Goal: Information Seeking & Learning: Check status

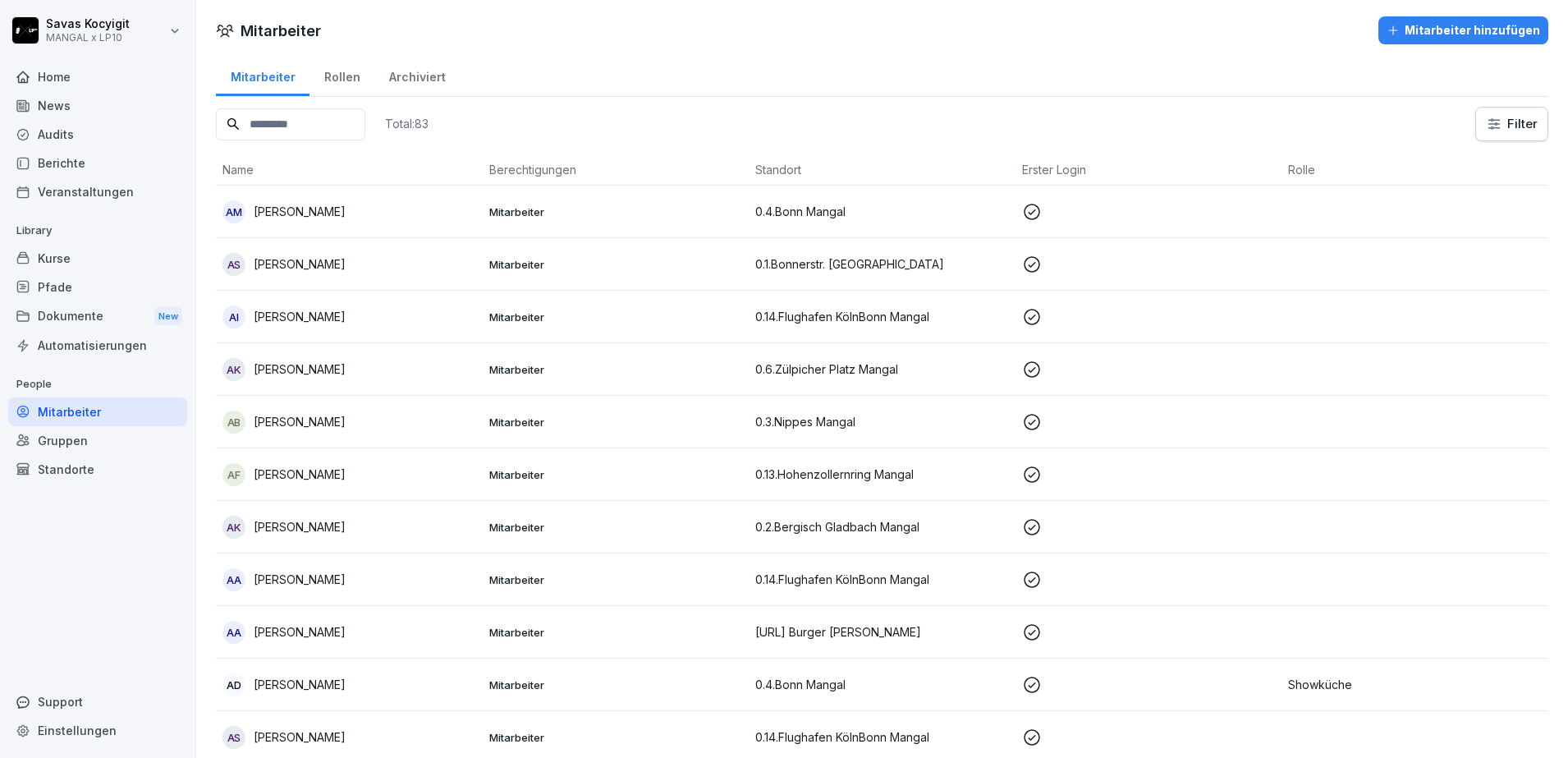
click at [353, 133] on input at bounding box center [290, 125] width 150 height 32
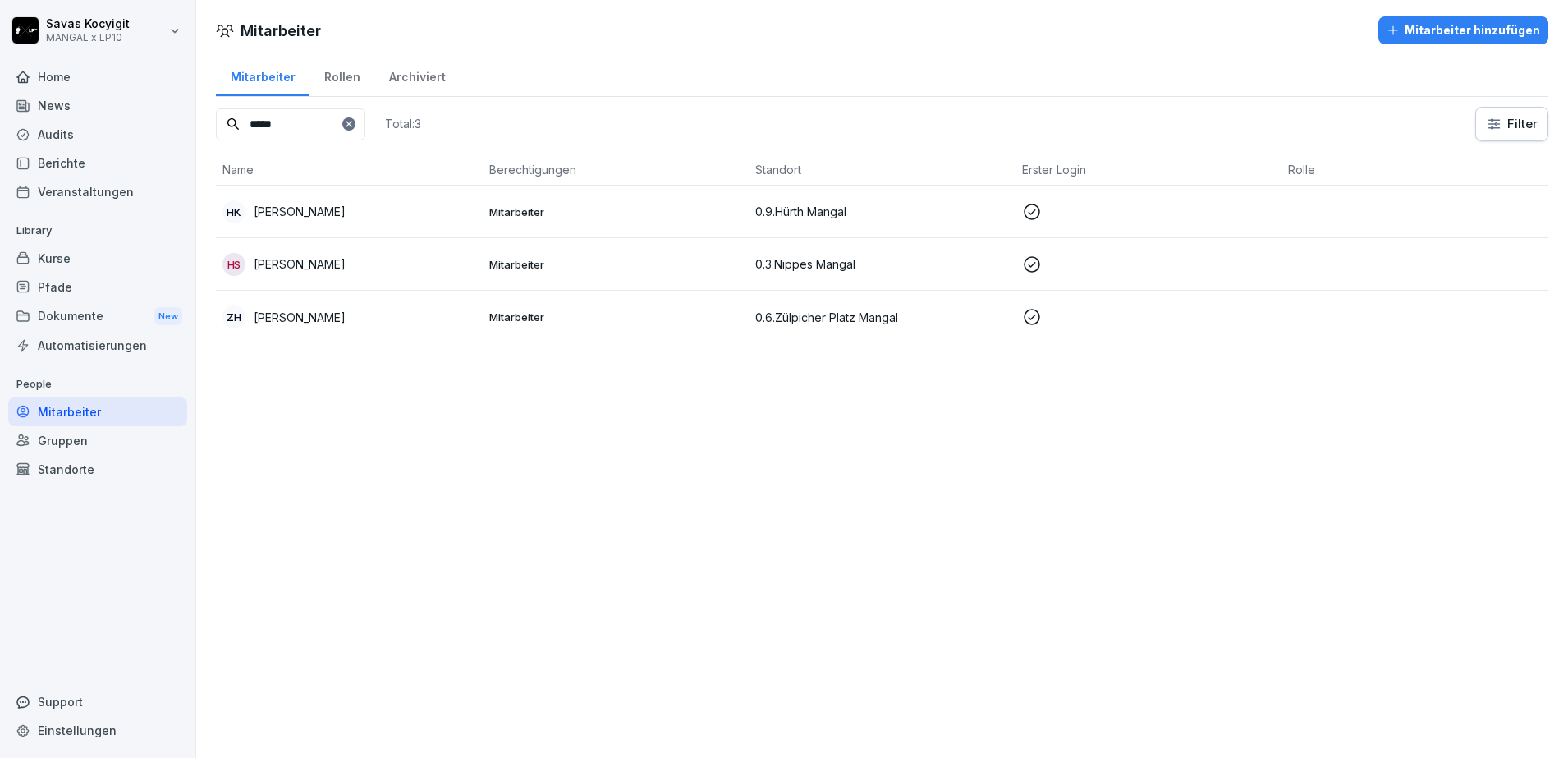
type input "*****"
click at [344, 224] on td "HK Hasan Kayrtar" at bounding box center [349, 211] width 267 height 53
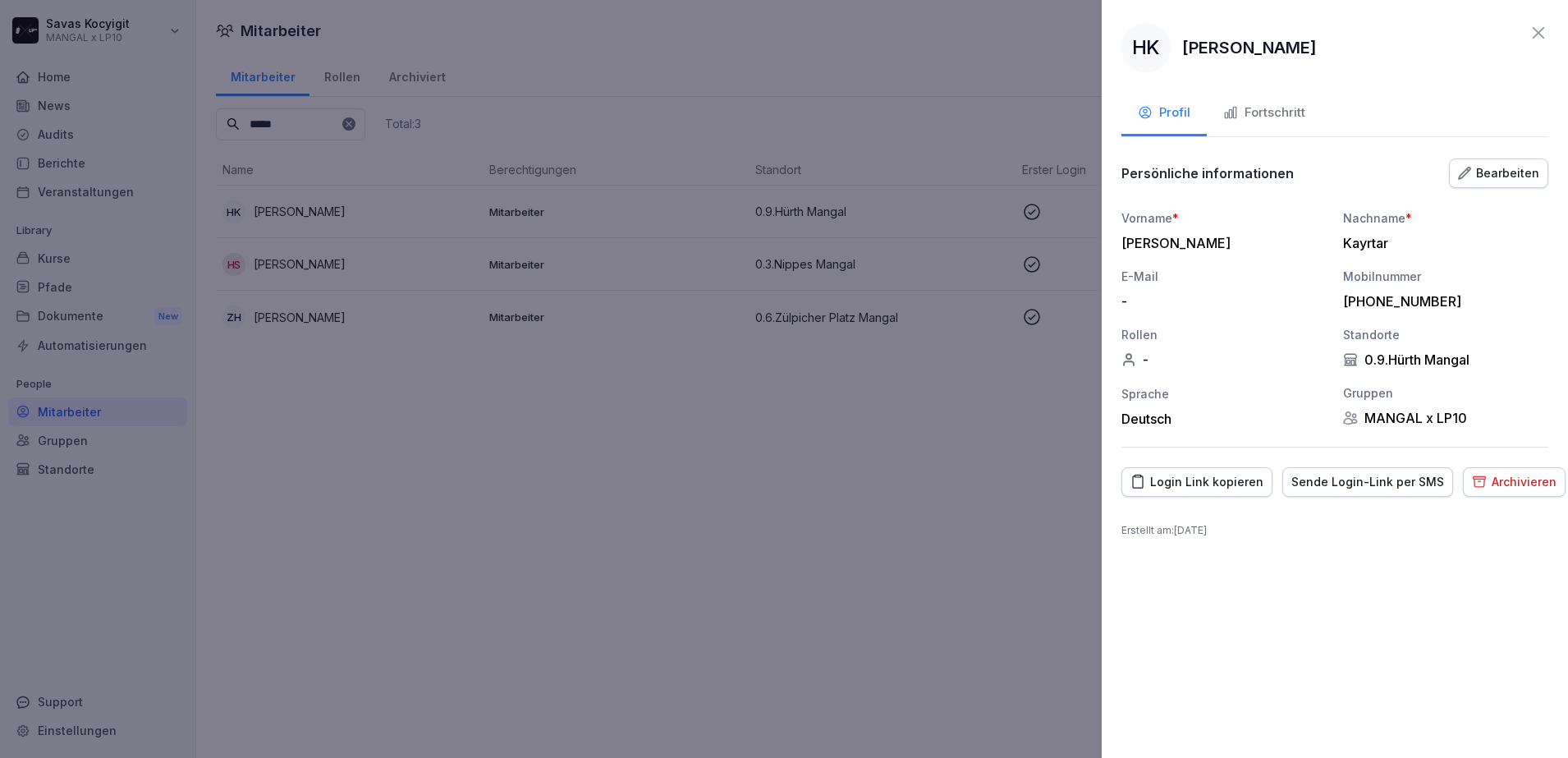
click at [1255, 106] on div "Fortschritt" at bounding box center [1264, 112] width 82 height 19
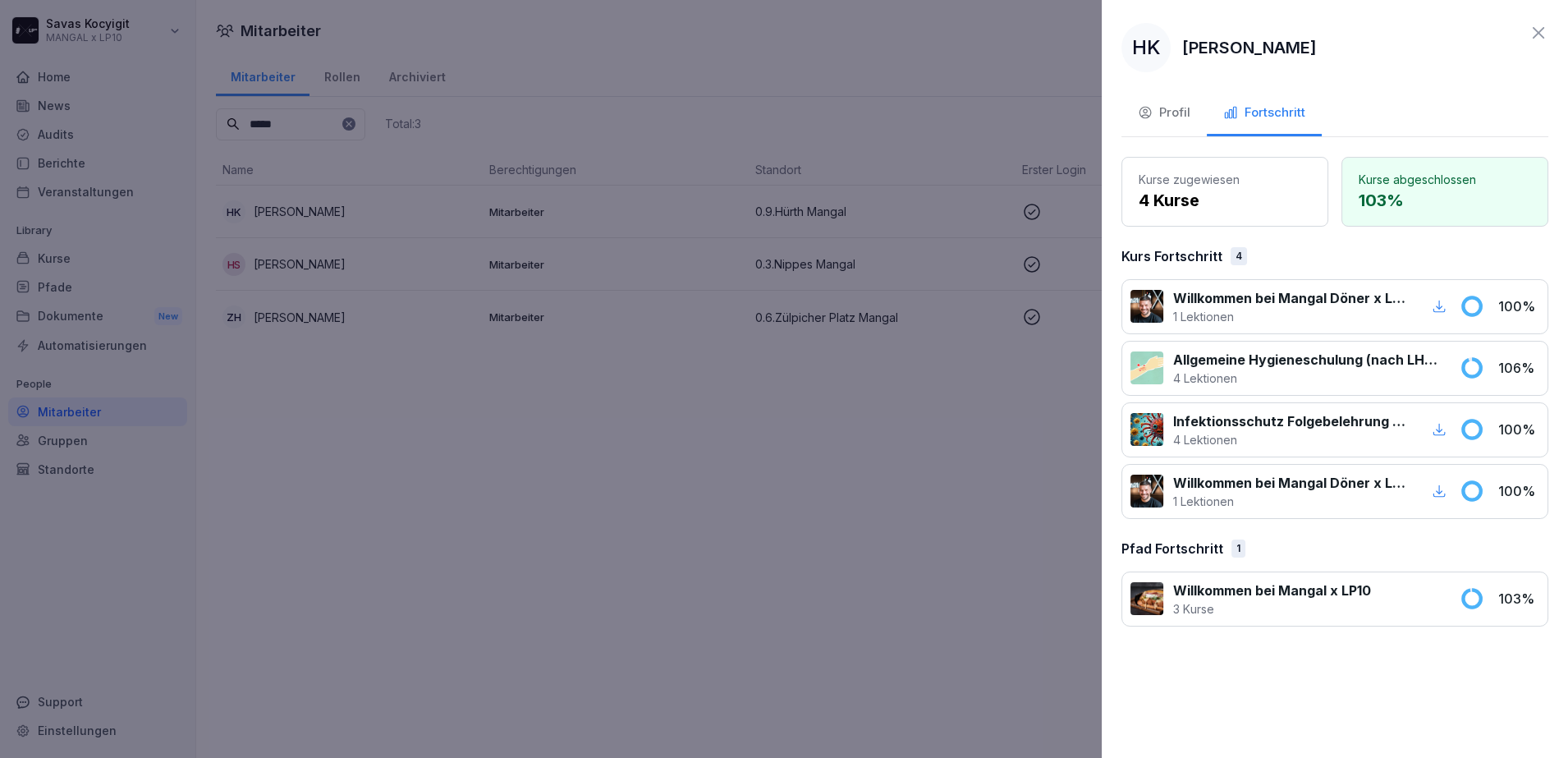
click at [878, 550] on div at bounding box center [784, 379] width 1568 height 758
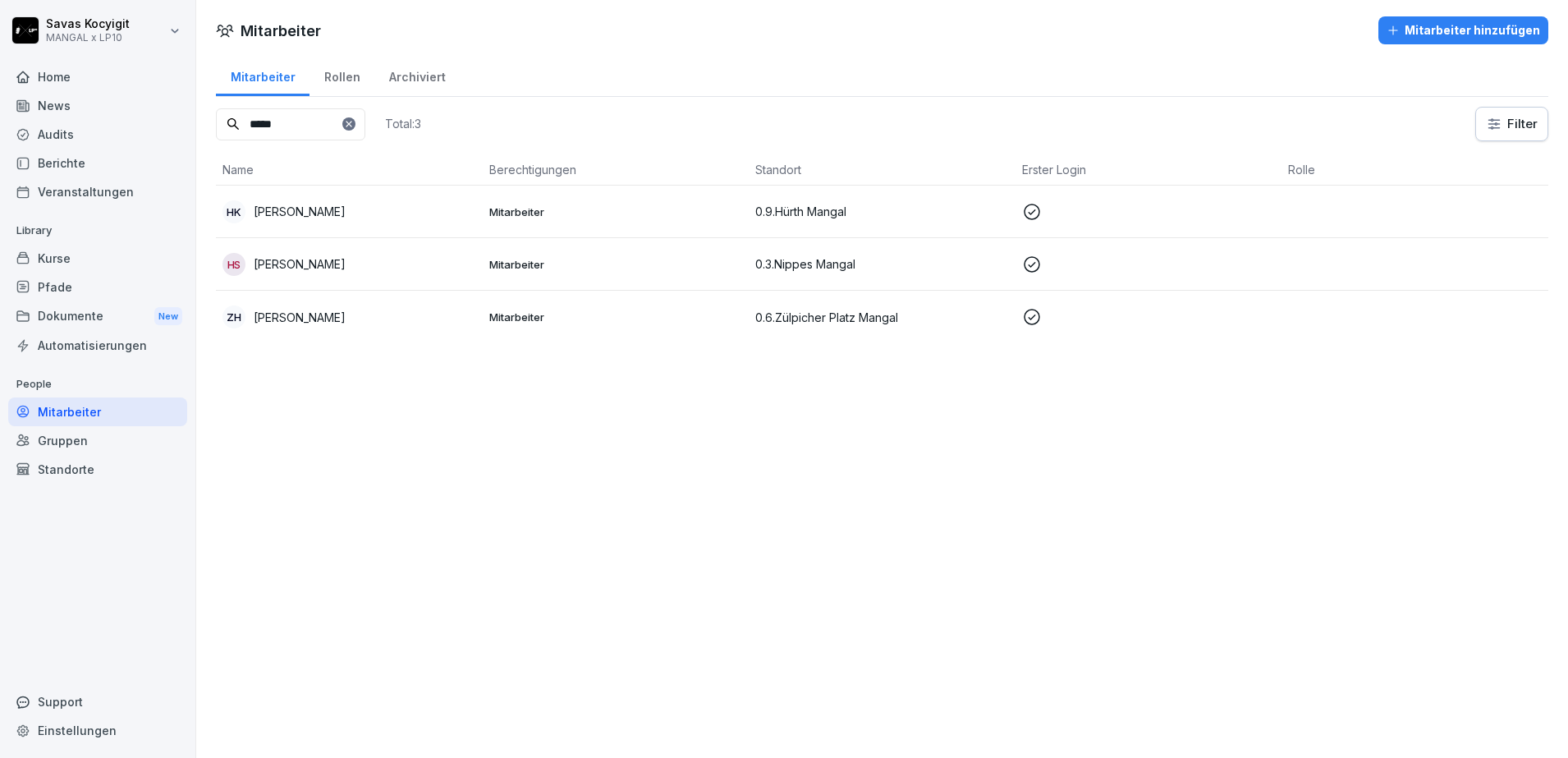
click at [292, 210] on p "[PERSON_NAME]" at bounding box center [299, 211] width 92 height 17
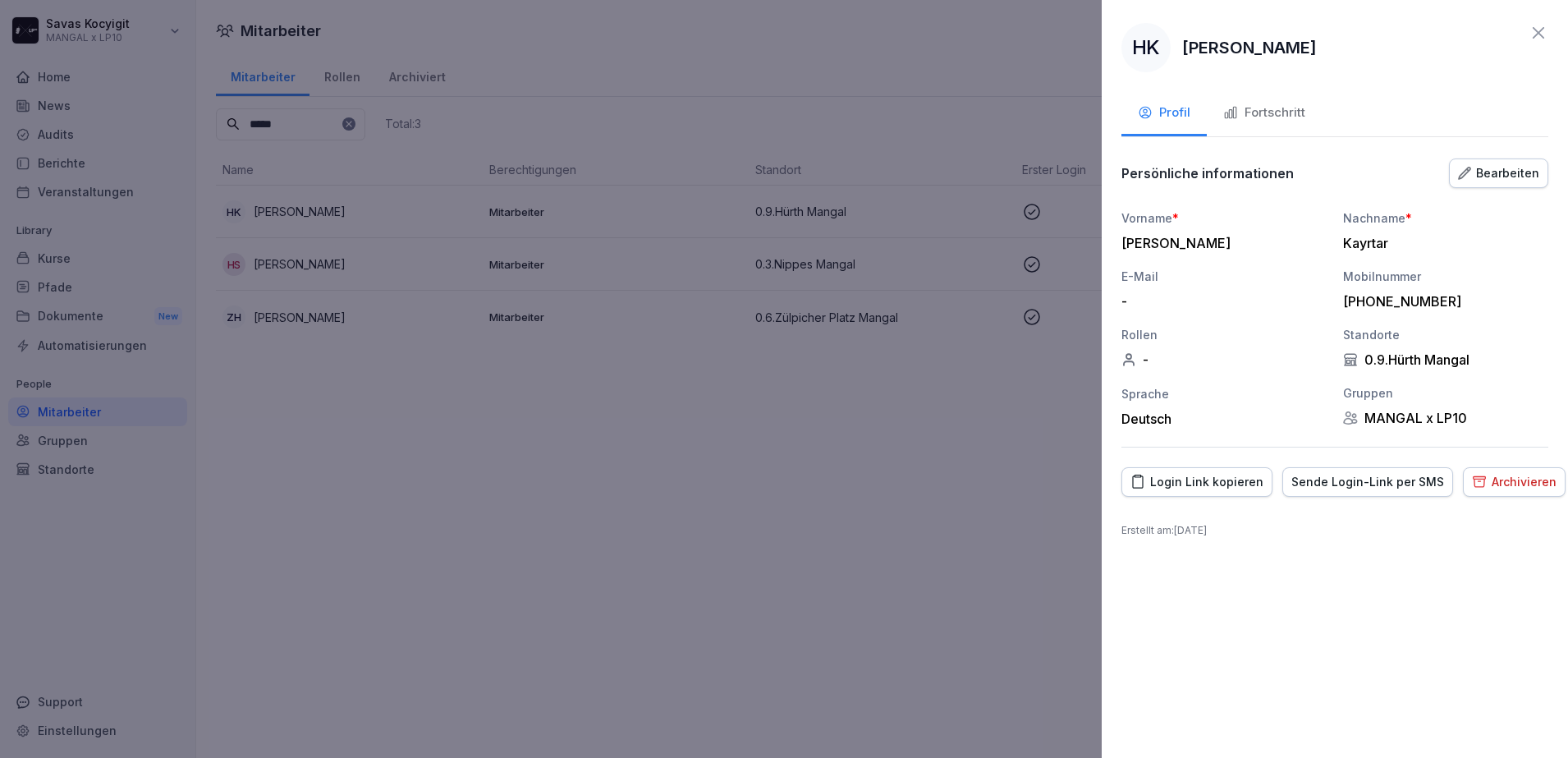
click at [1280, 93] on button "Fortschritt" at bounding box center [1264, 114] width 115 height 44
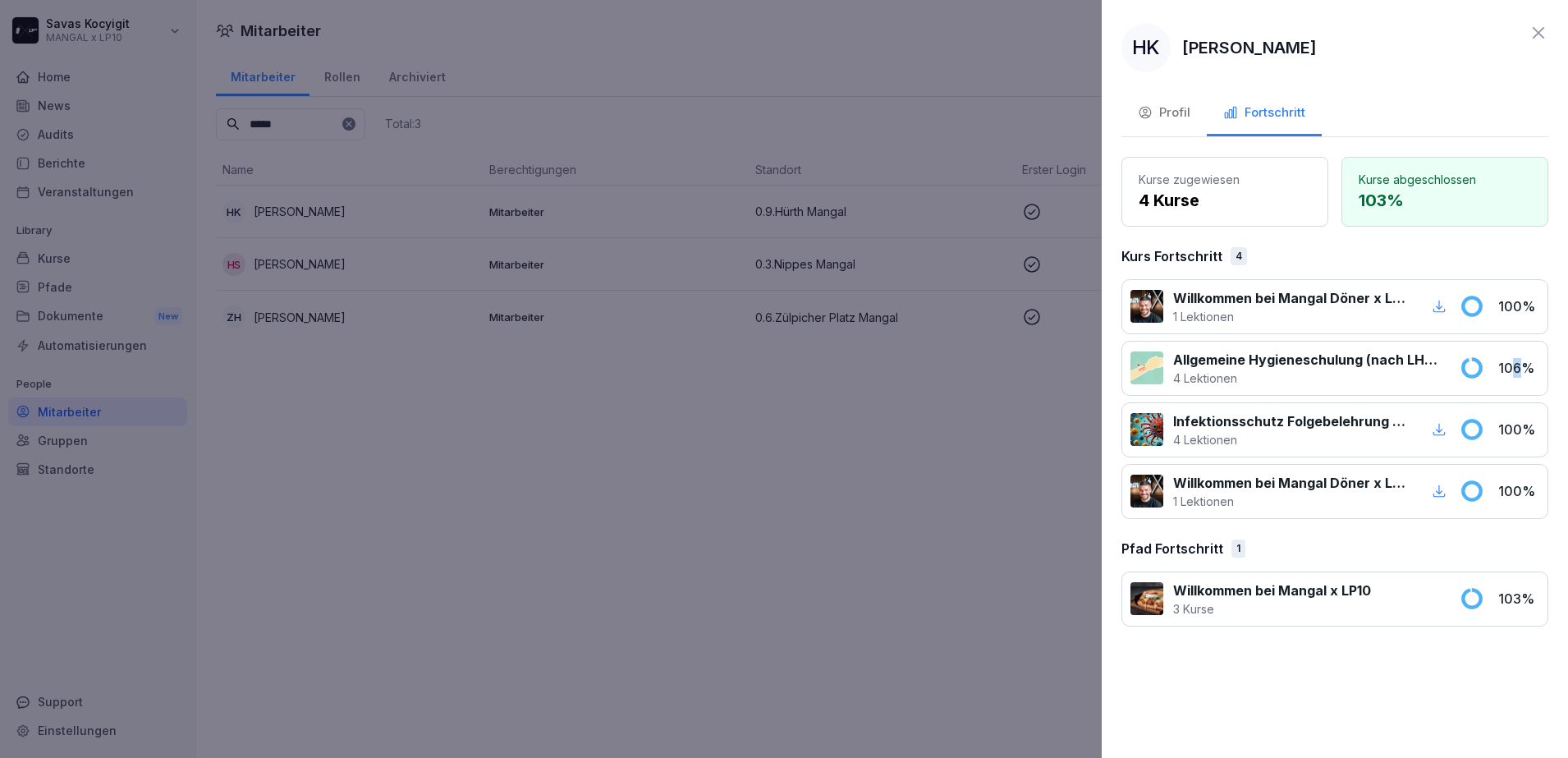
drag, startPoint x: 1517, startPoint y: 389, endPoint x: 1512, endPoint y: 372, distance: 17.7
click at [1512, 372] on div "Allgemeine Hygieneschulung (nach LHMV §4) 4 Lektionen 106 %" at bounding box center [1334, 367] width 427 height 55
click at [1512, 372] on p "106 %" at bounding box center [1519, 368] width 41 height 20
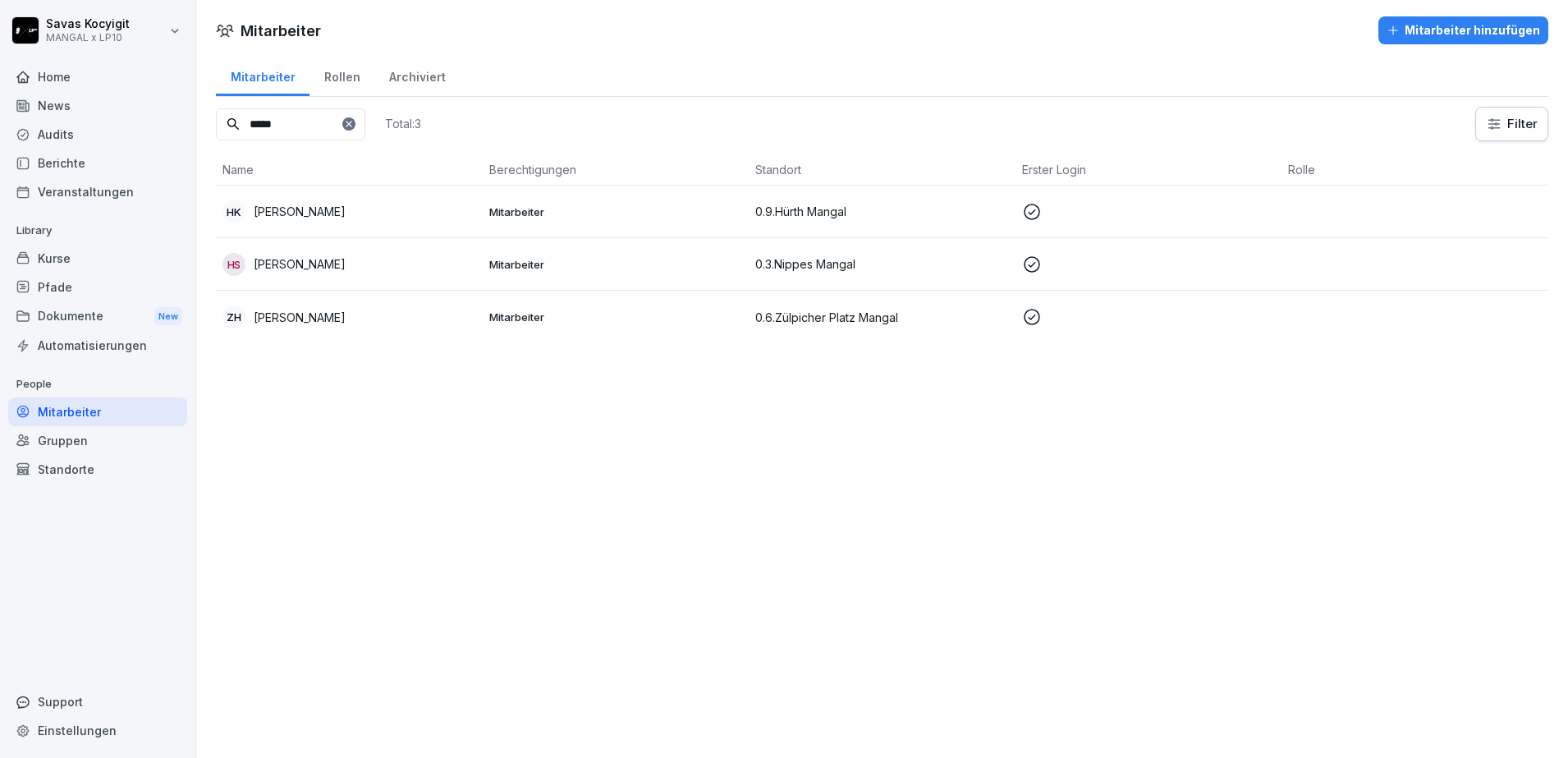
click at [354, 125] on icon at bounding box center [348, 124] width 10 height 10
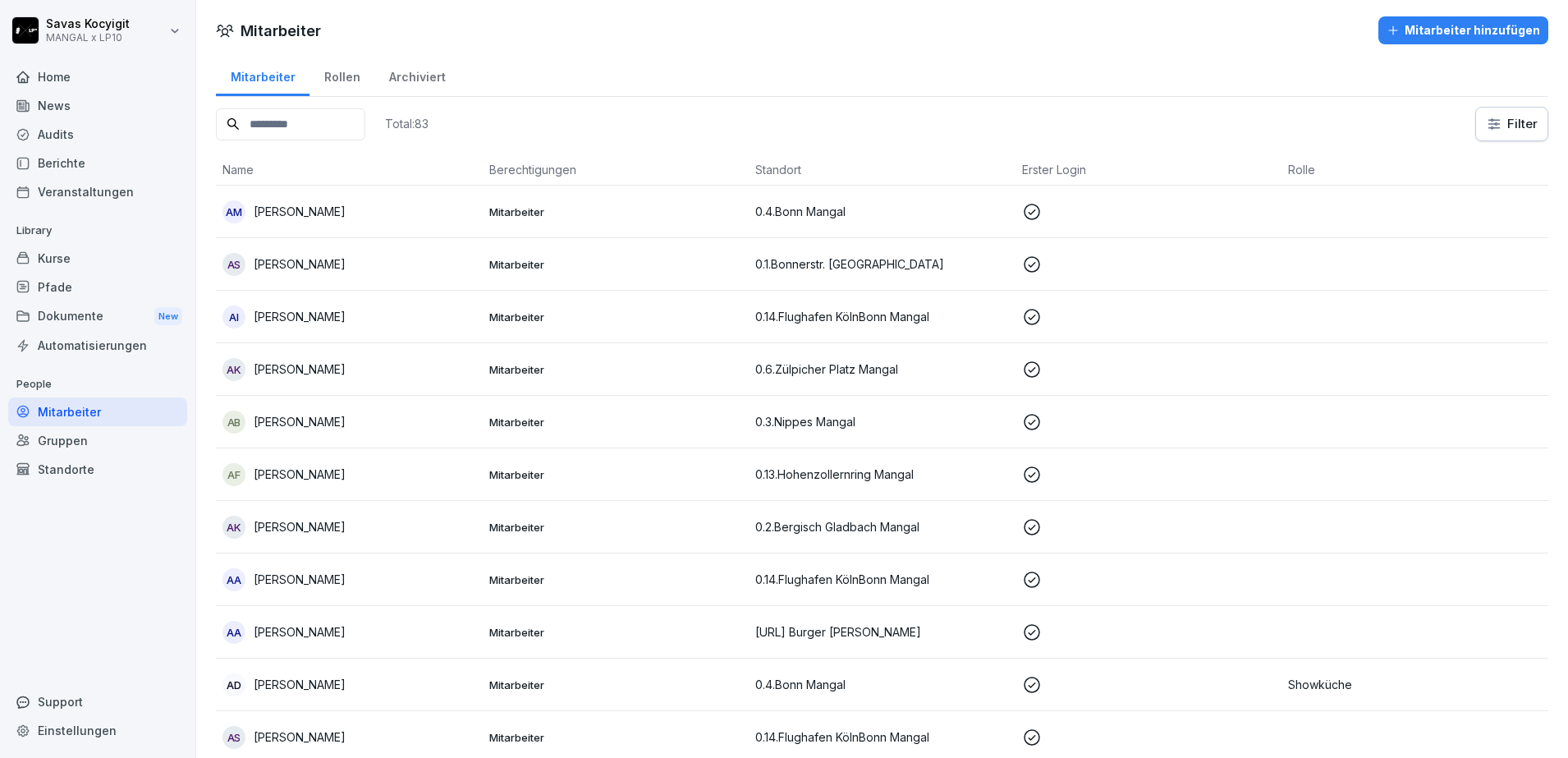
click at [365, 125] on input at bounding box center [290, 125] width 150 height 32
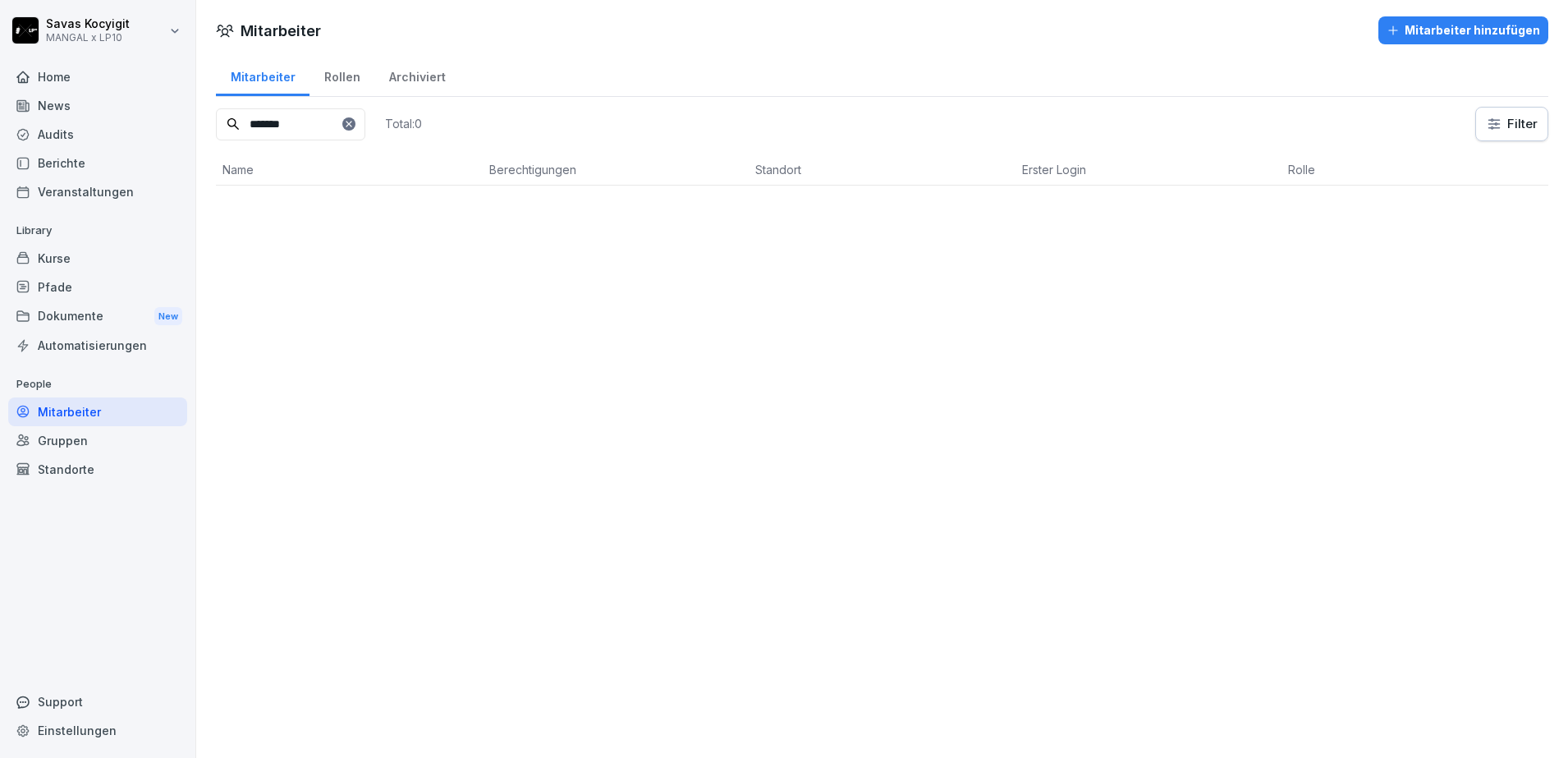
type input "*******"
click at [354, 125] on icon at bounding box center [348, 124] width 10 height 10
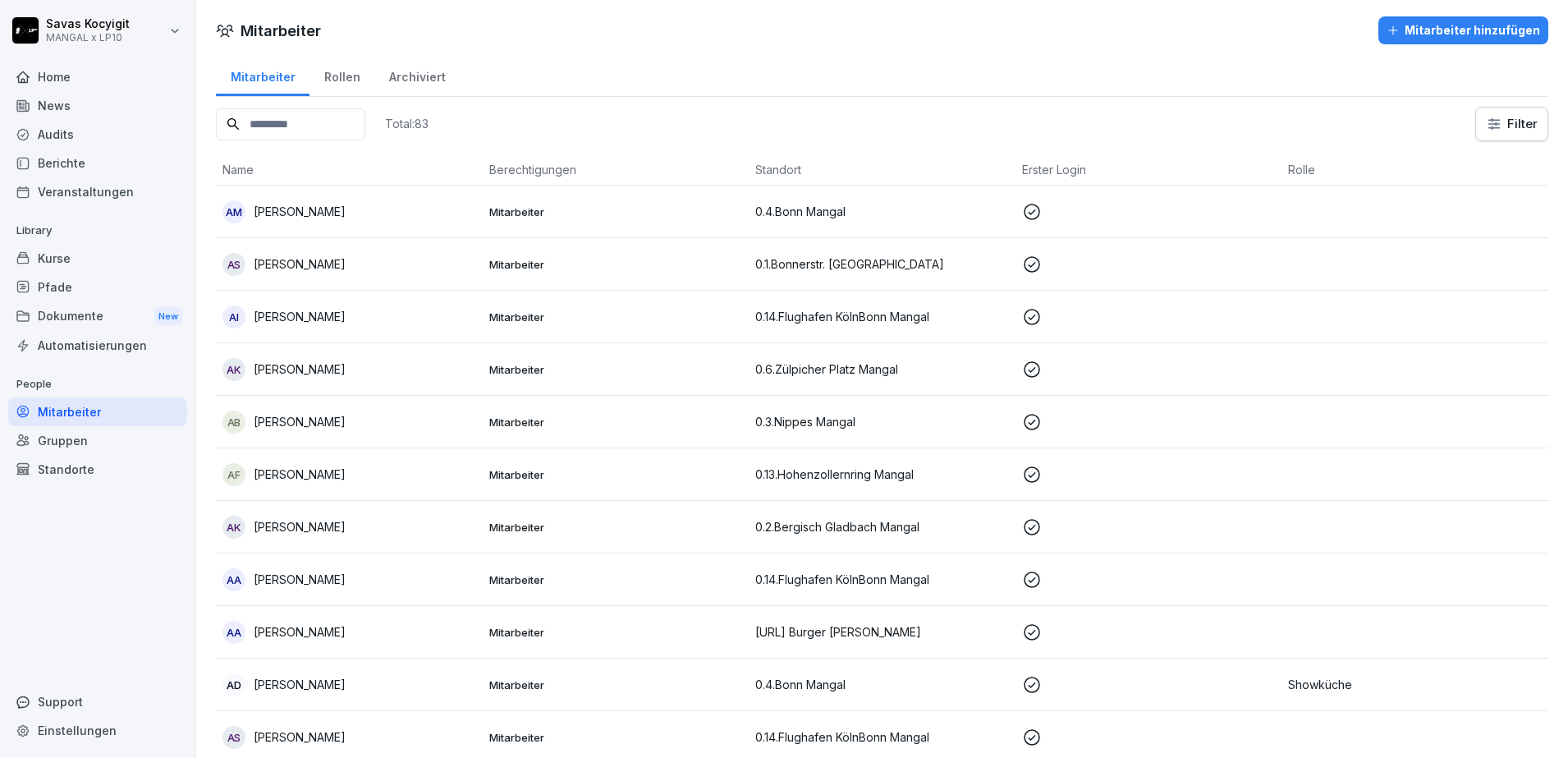
click at [133, 417] on div "Mitarbeiter" at bounding box center [98, 412] width 179 height 29
click at [287, 131] on input at bounding box center [290, 125] width 150 height 32
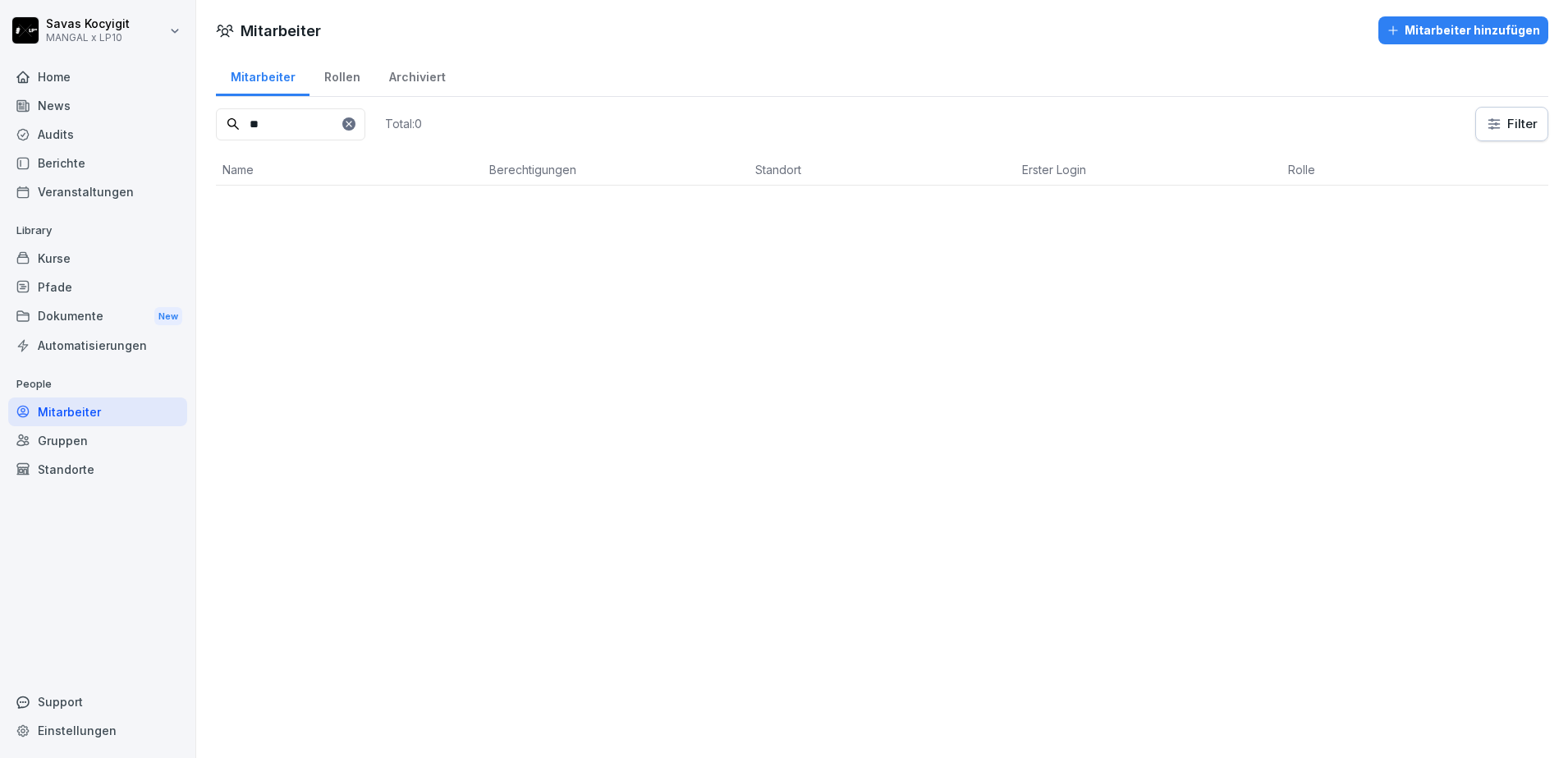
type input "*"
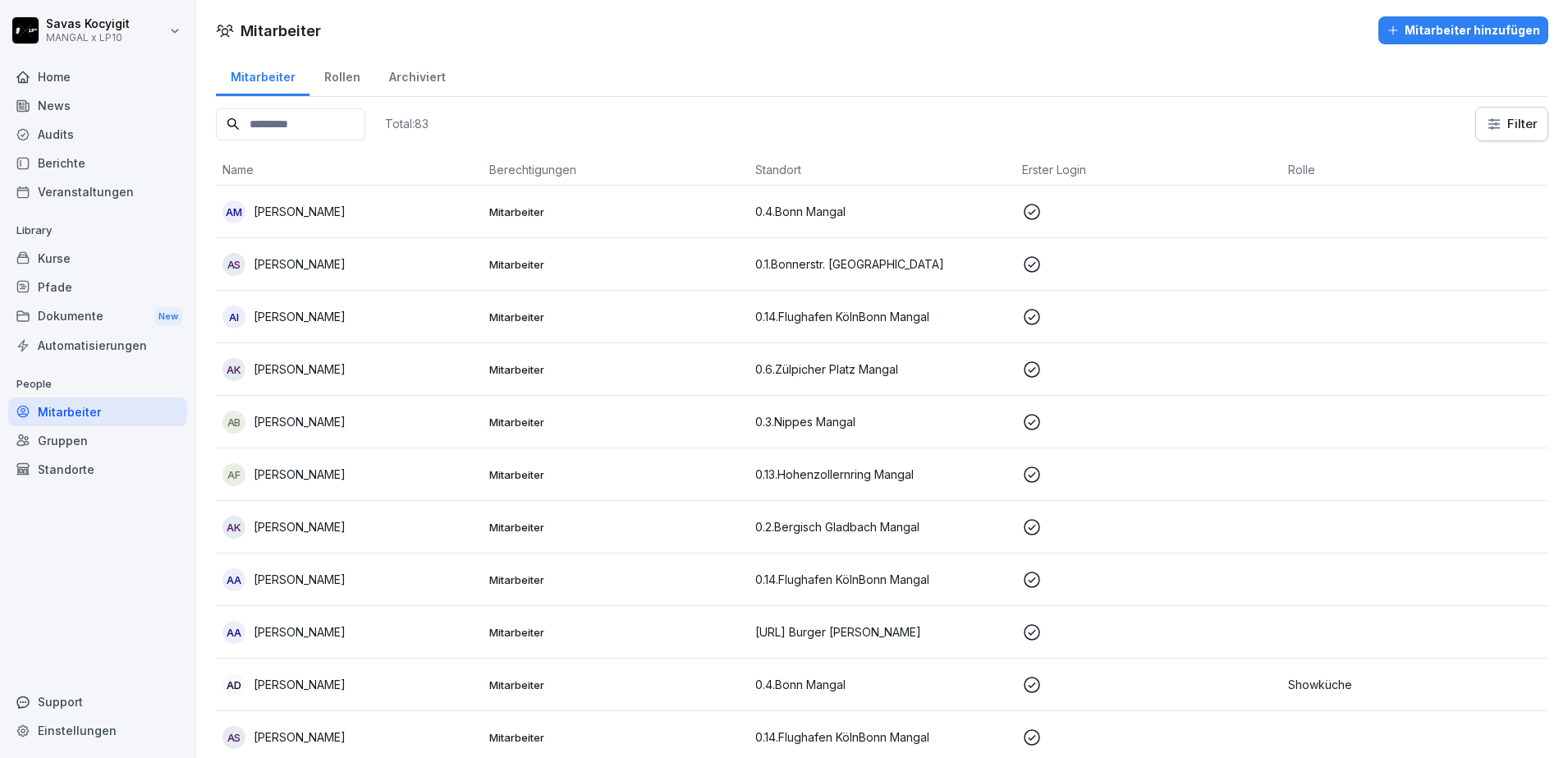
click at [287, 131] on input at bounding box center [290, 125] width 150 height 32
click at [93, 413] on div "Mitarbeiter" at bounding box center [98, 412] width 179 height 29
click at [304, 126] on input at bounding box center [290, 125] width 150 height 32
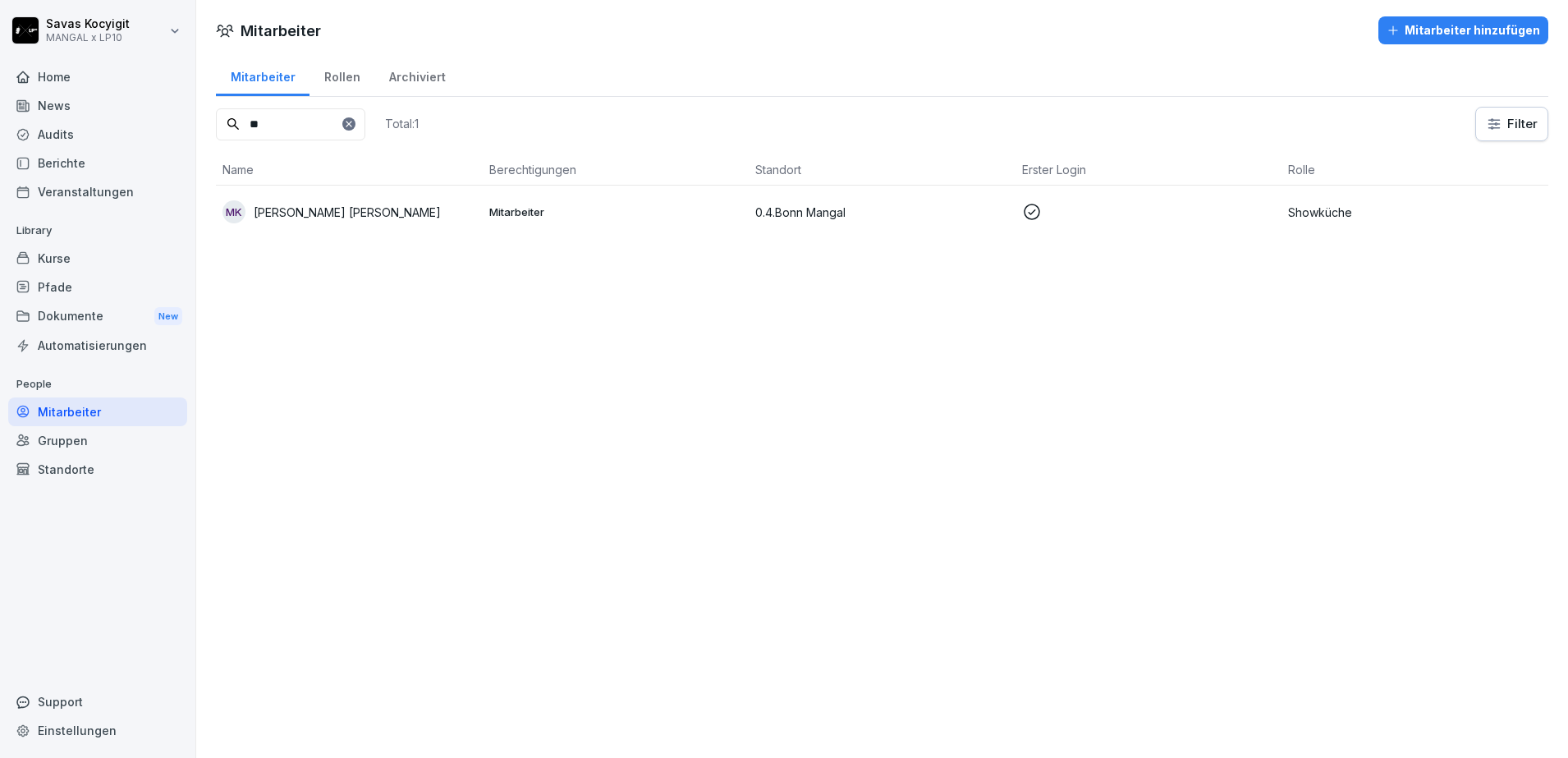
type input "*"
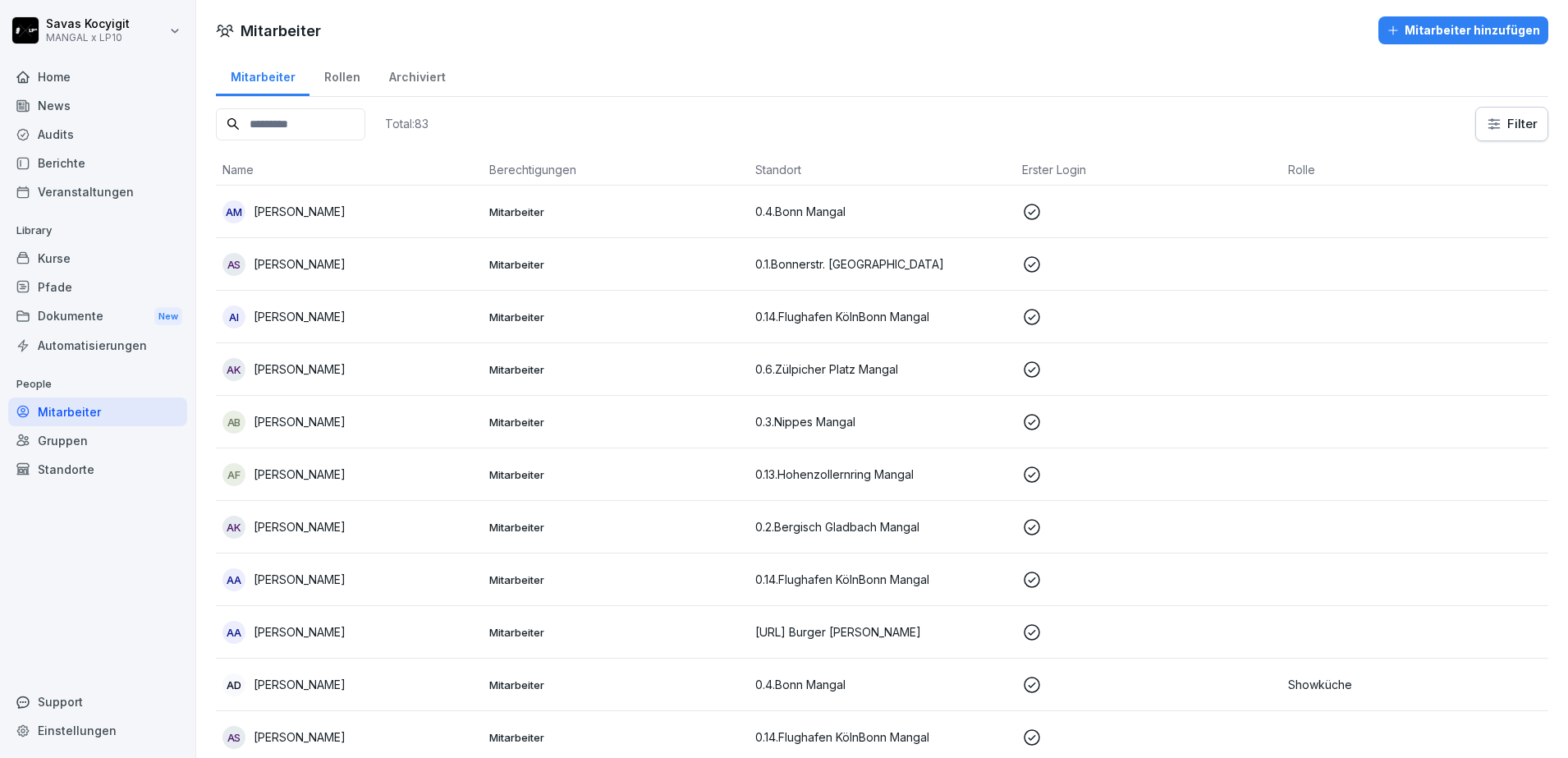
click at [304, 126] on input at bounding box center [290, 125] width 150 height 32
click at [78, 467] on div "Standorte" at bounding box center [98, 469] width 179 height 29
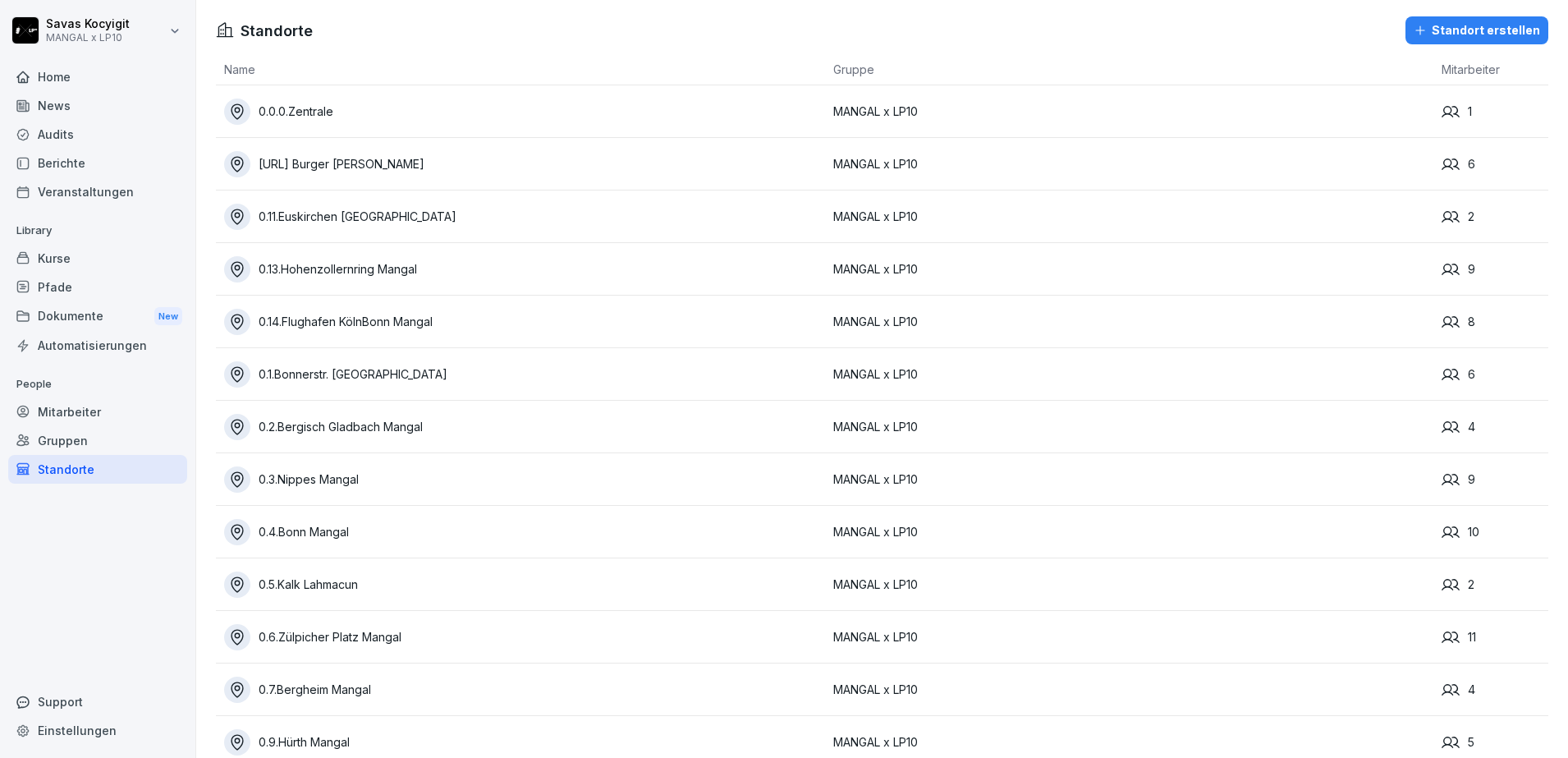
click at [71, 453] on div "Gruppen" at bounding box center [98, 441] width 179 height 29
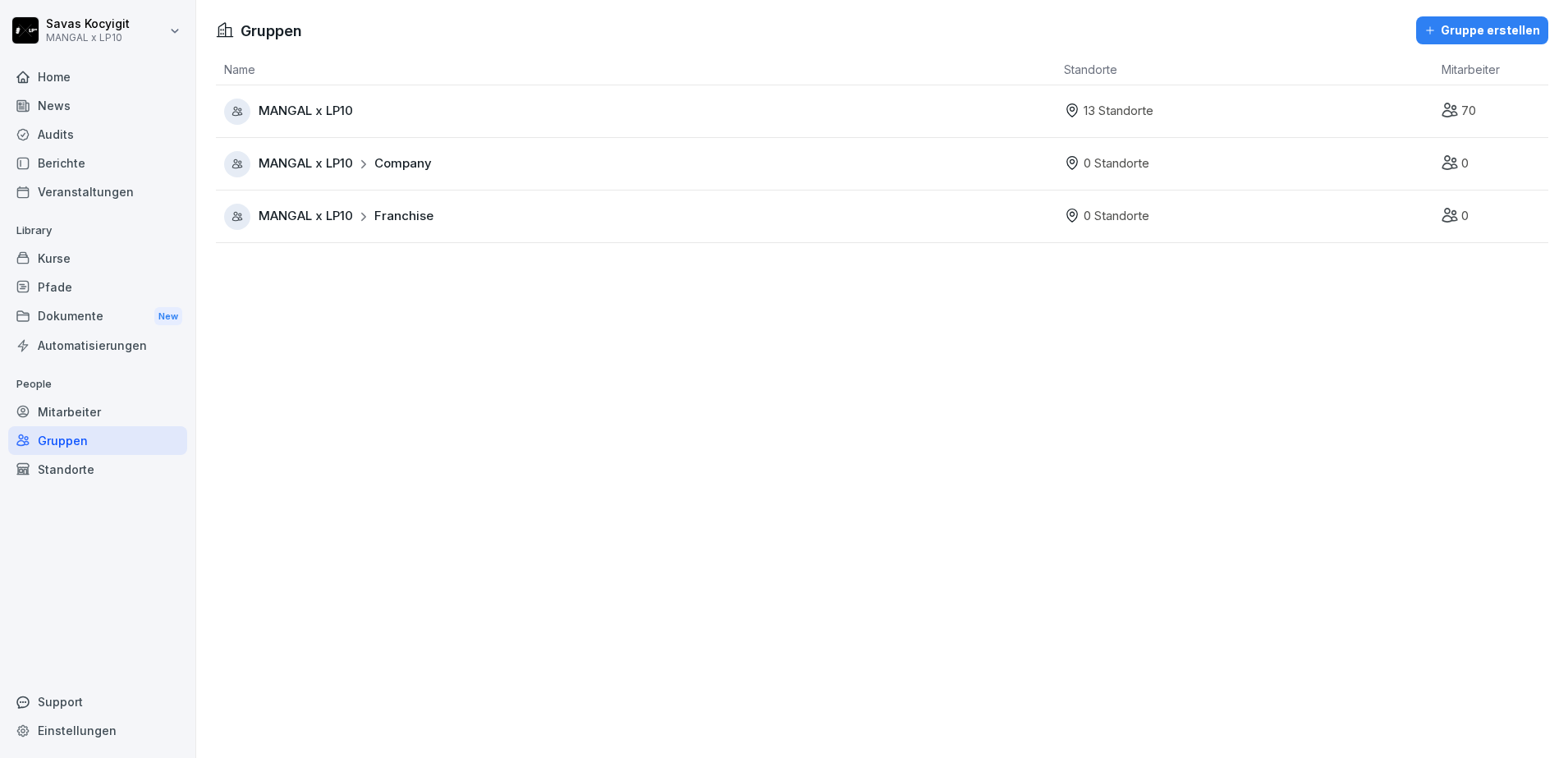
click at [71, 466] on div "Standorte" at bounding box center [98, 469] width 179 height 29
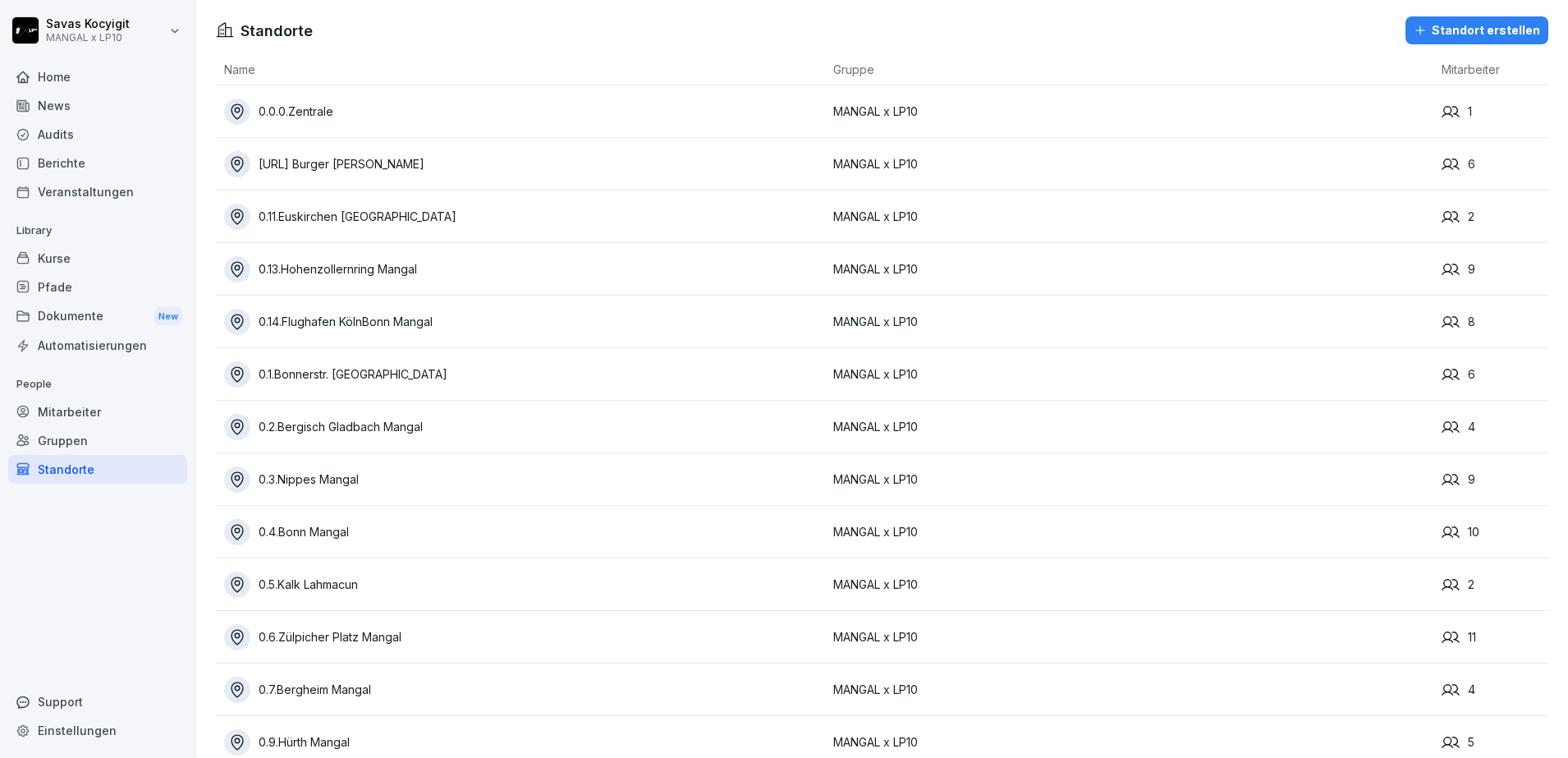
click at [90, 404] on div "Mitarbeiter" at bounding box center [98, 412] width 179 height 29
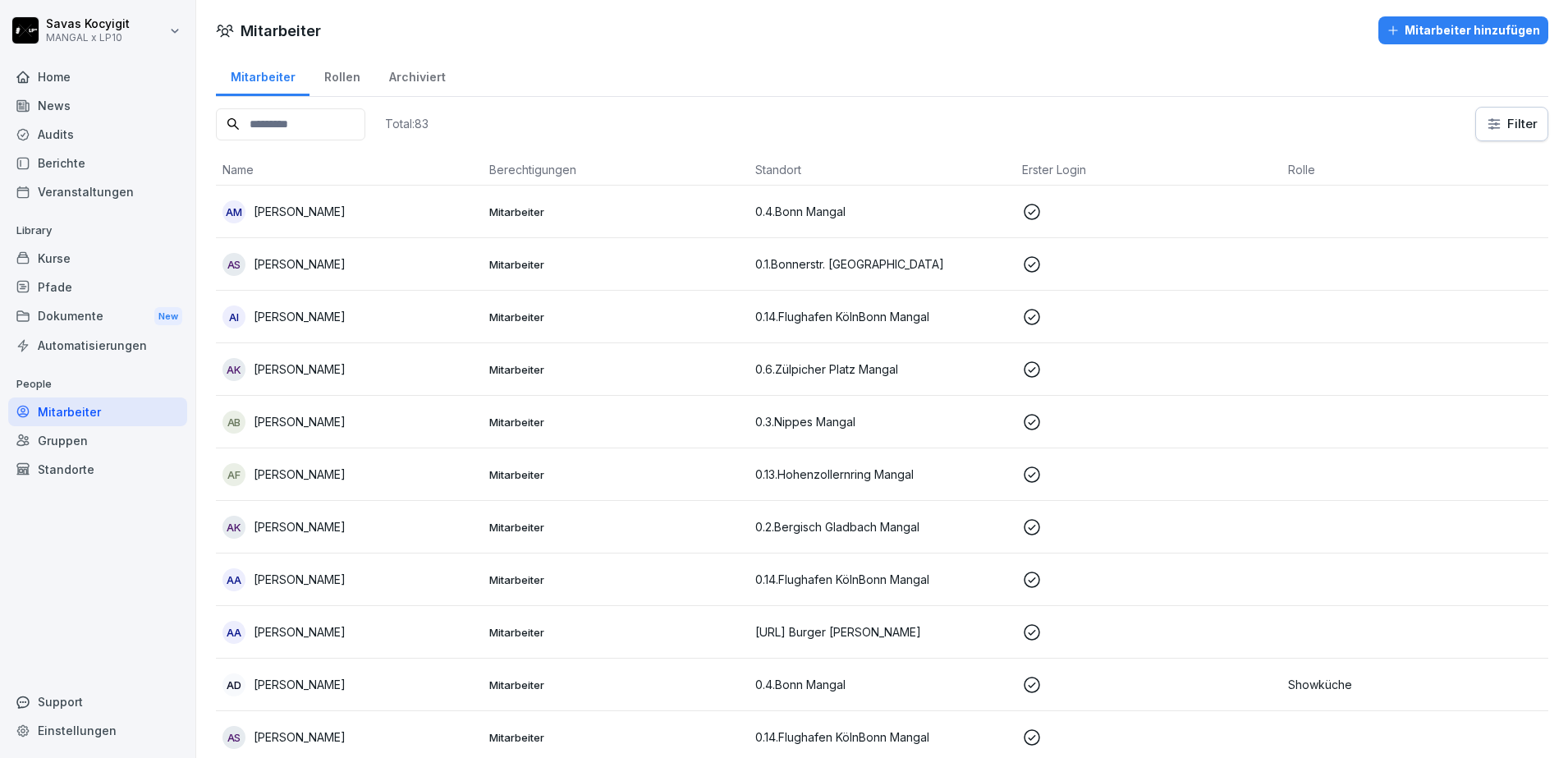
click at [59, 267] on div "Kurse" at bounding box center [98, 258] width 179 height 29
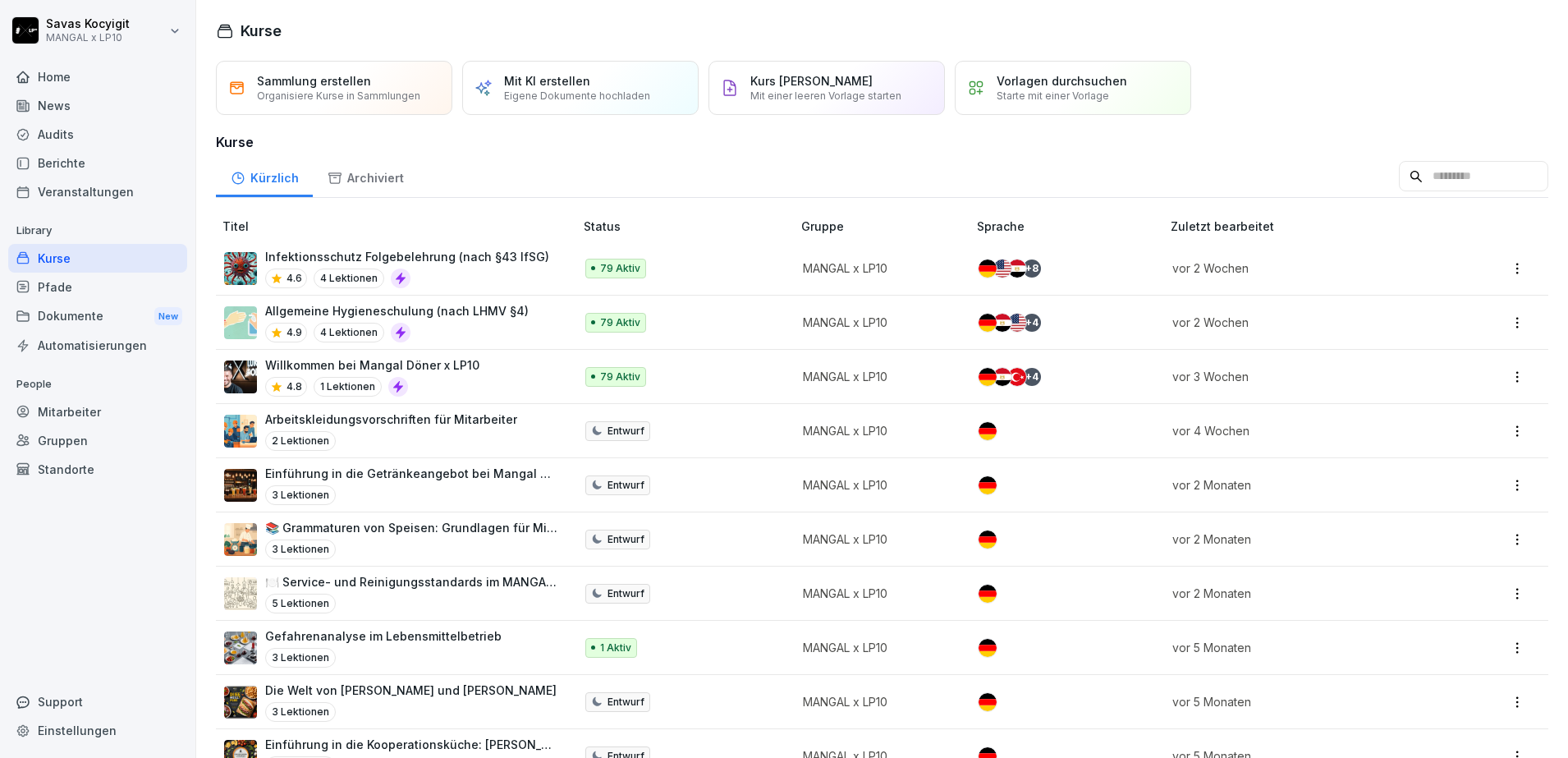
click at [428, 327] on div "4.9 4 Lektionen" at bounding box center [397, 332] width 263 height 20
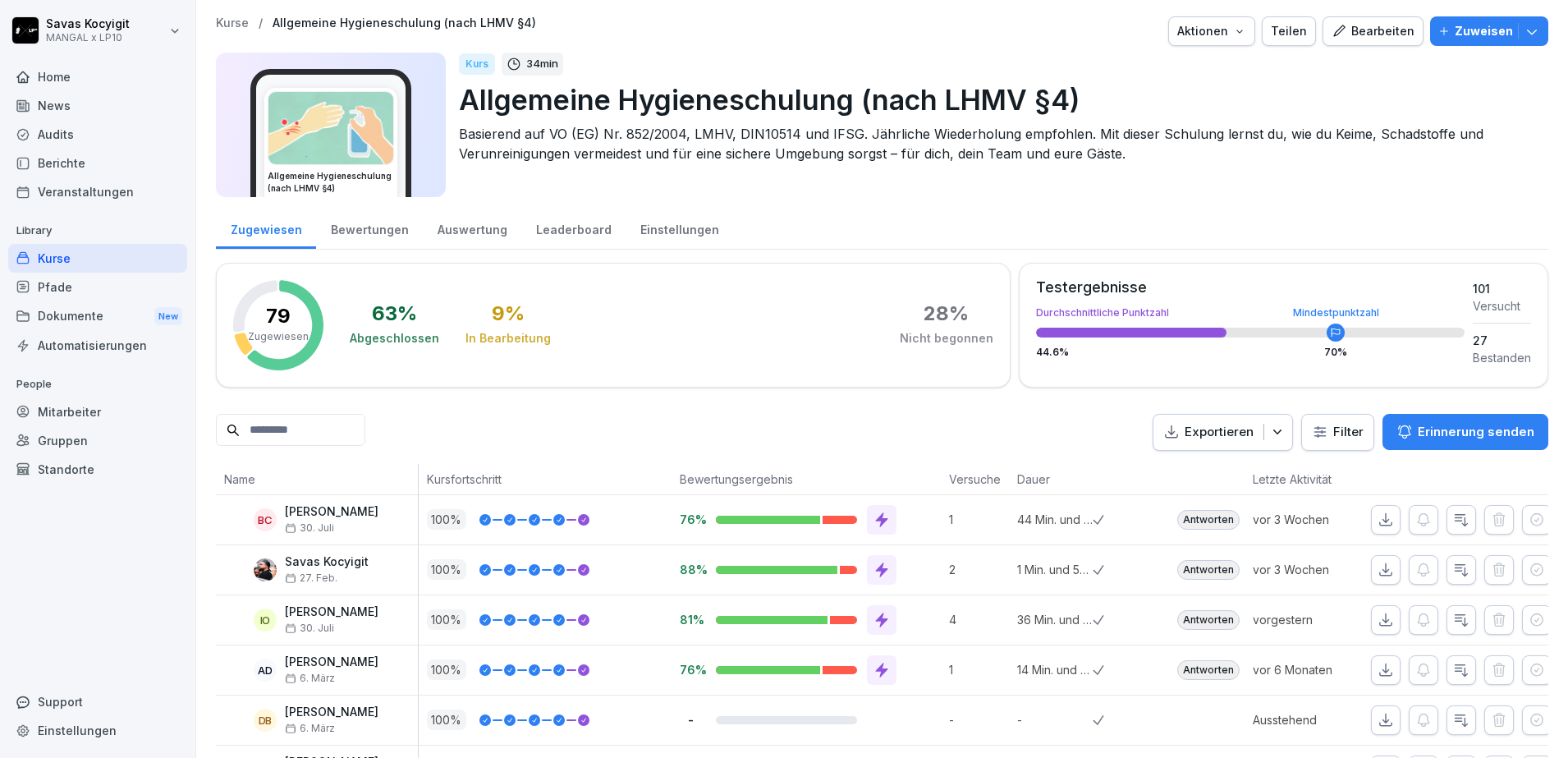
click at [328, 429] on input at bounding box center [290, 430] width 150 height 32
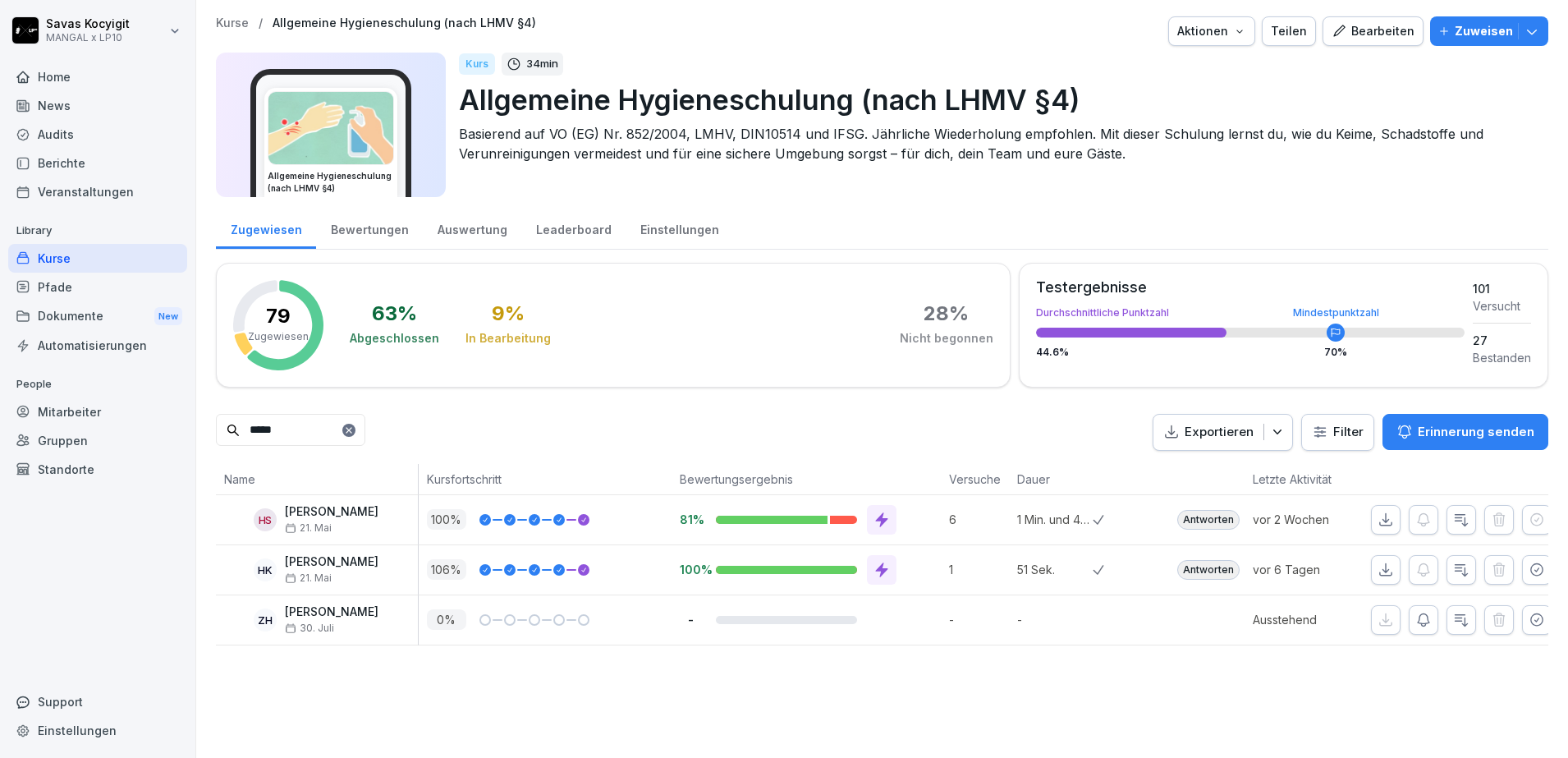
type input "*****"
click at [363, 559] on p "[PERSON_NAME]" at bounding box center [331, 563] width 93 height 14
click at [810, 580] on div at bounding box center [806, 570] width 181 height 30
click at [1529, 573] on icon "button" at bounding box center [1537, 570] width 16 height 16
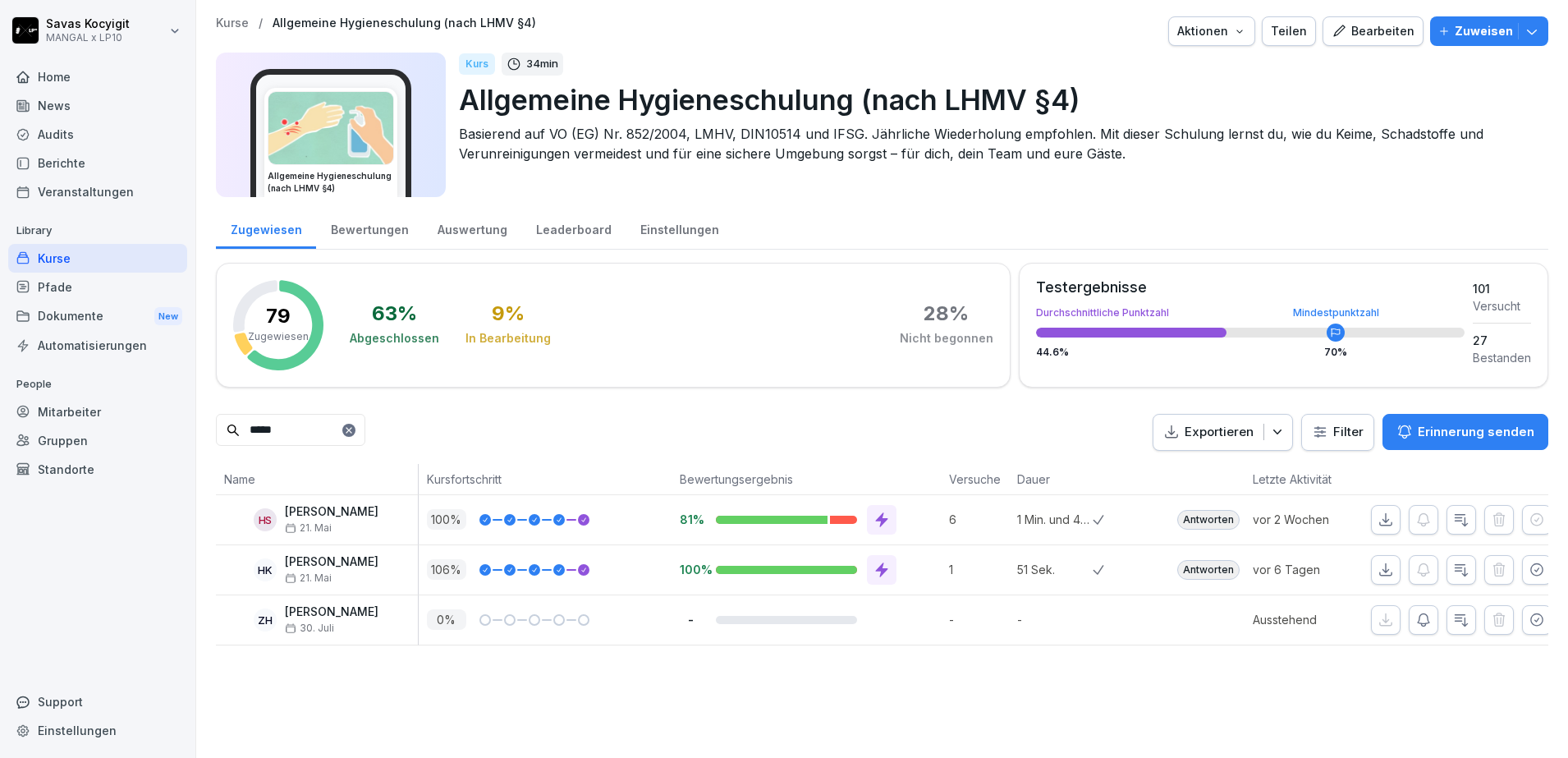
click at [1529, 573] on icon "button" at bounding box center [1537, 570] width 16 height 16
click at [1452, 576] on icon "button" at bounding box center [1461, 570] width 16 height 16
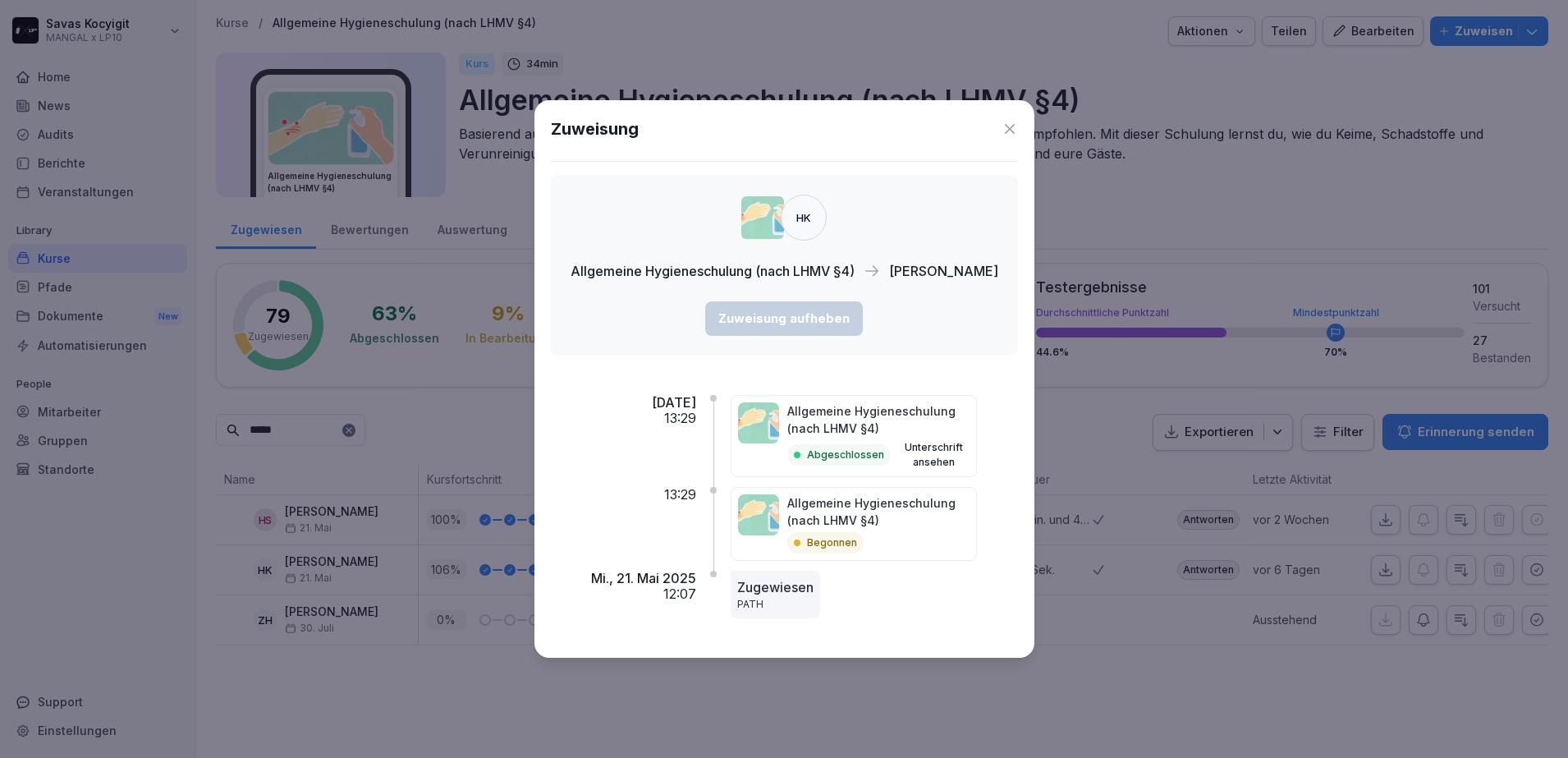
click at [935, 454] on button "Unterschrift ansehen" at bounding box center [933, 454] width 73 height 30
click at [782, 510] on div "Allgemeine Hygieneschulung (nach LHMV §4) Begonnen" at bounding box center [853, 523] width 246 height 73
click at [824, 541] on p "Begonnen" at bounding box center [832, 543] width 50 height 14
click at [850, 512] on p "Allgemeine Hygieneschulung (nach LHMV §4)" at bounding box center [878, 512] width 182 height 34
click at [686, 406] on p "[DATE]" at bounding box center [673, 402] width 44 height 15
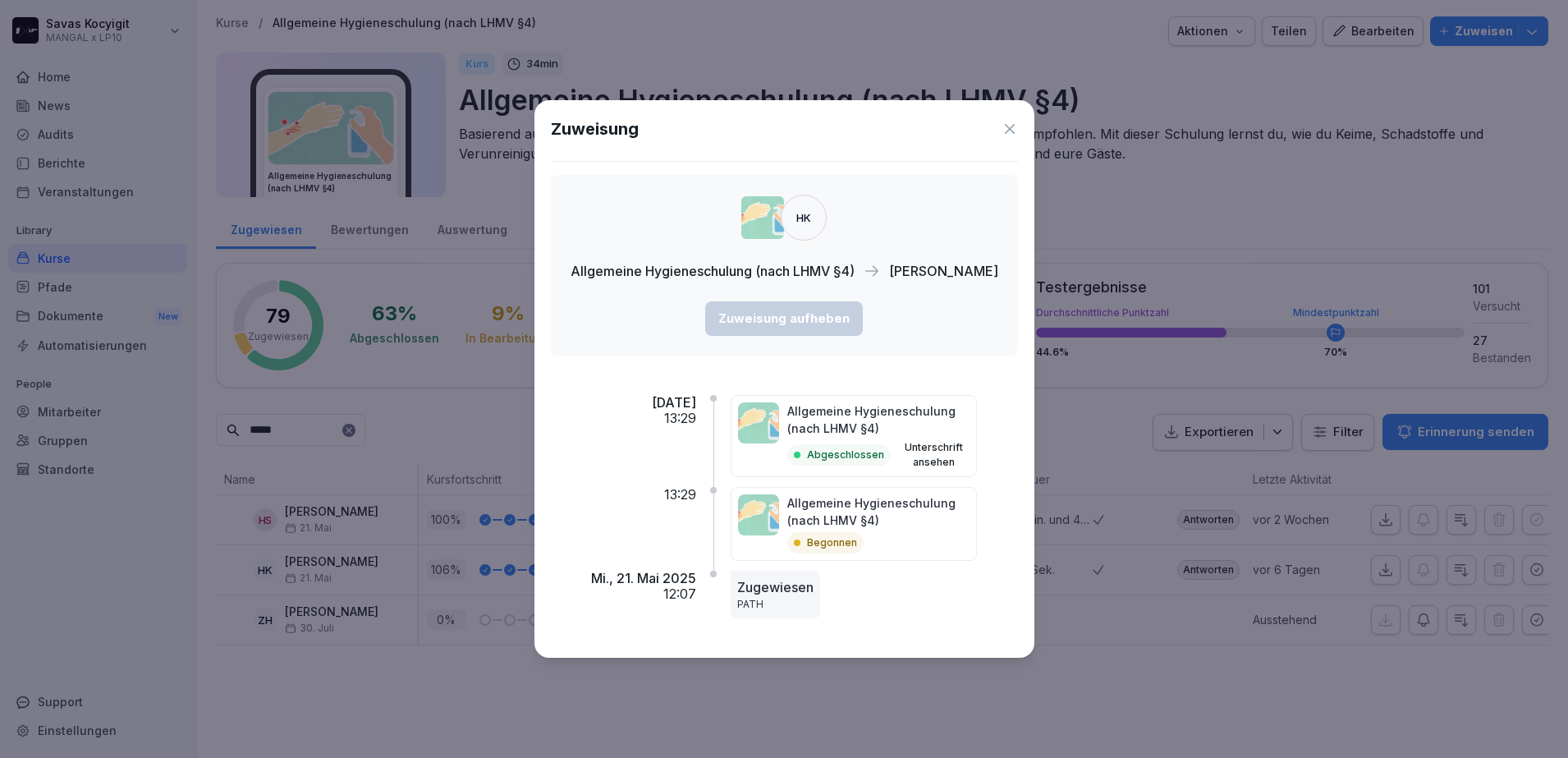
click at [934, 455] on button "Unterschrift ansehen" at bounding box center [933, 454] width 73 height 30
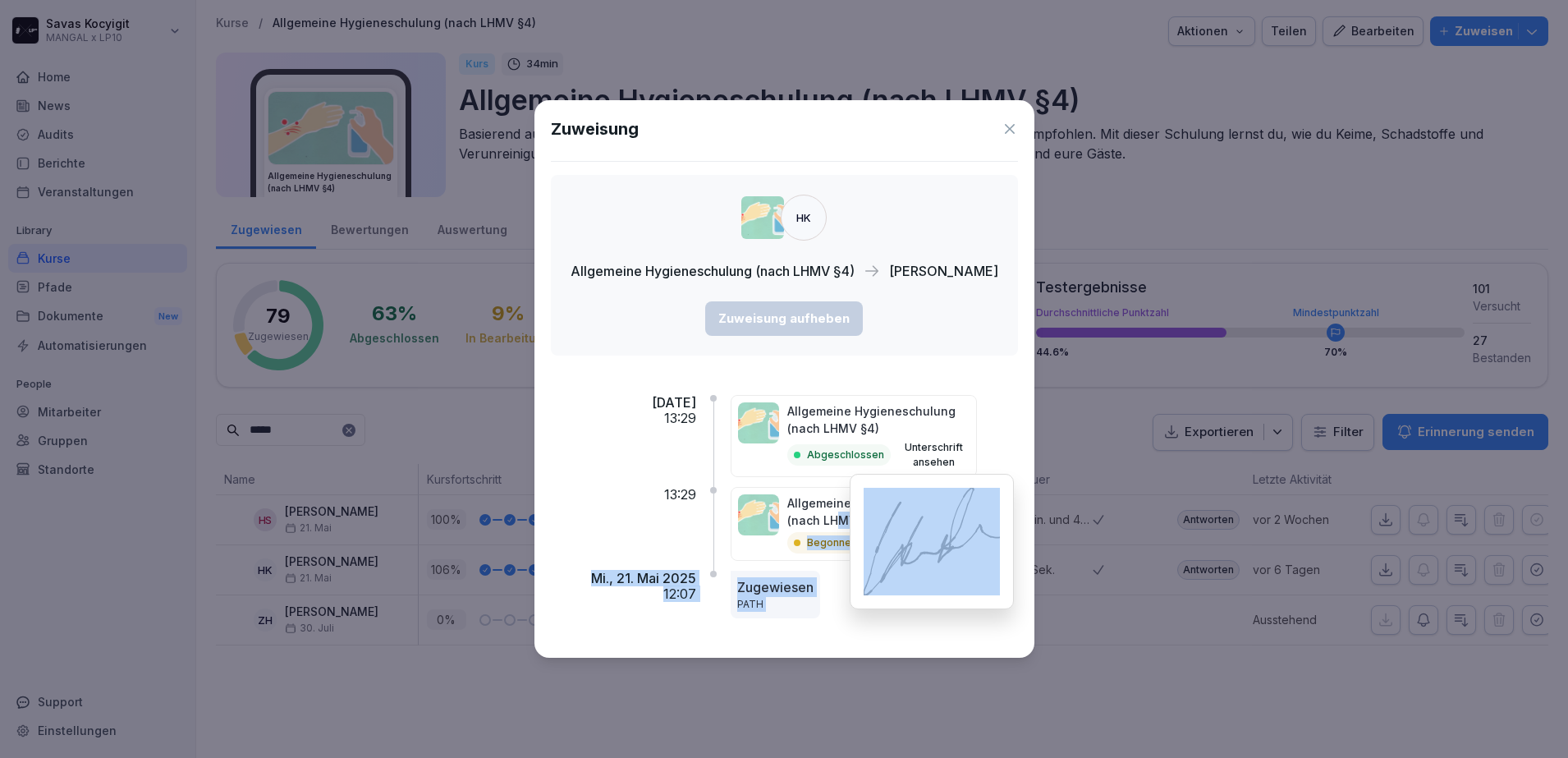
drag, startPoint x: 853, startPoint y: 538, endPoint x: 838, endPoint y: 521, distance: 22.7
click at [838, 521] on body "[PERSON_NAME] MANGAL x LP10 Home News Audits Berichte Veranstaltungen Library K…" at bounding box center [784, 379] width 1568 height 758
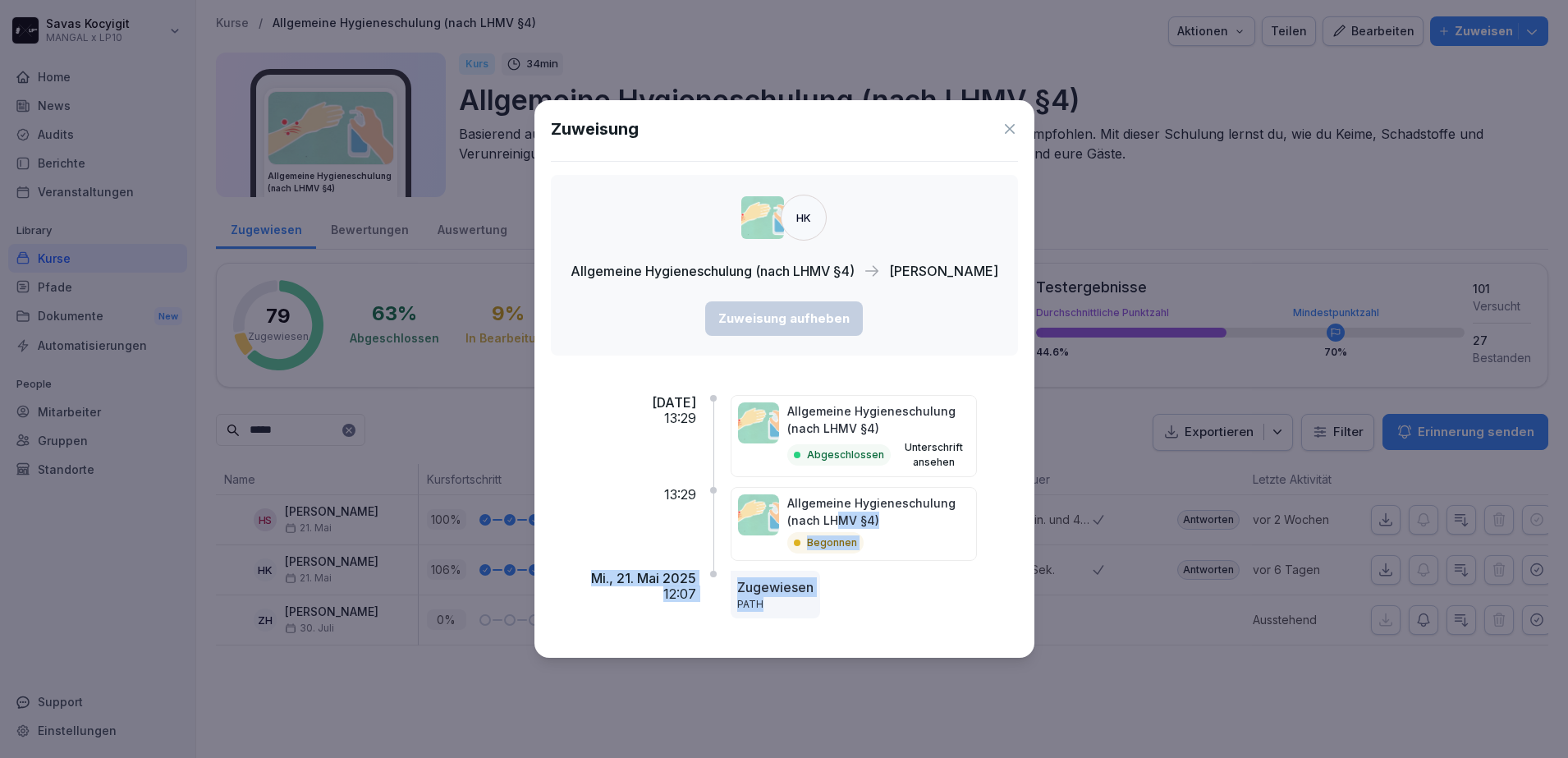
click at [838, 521] on p "Allgemeine Hygieneschulung (nach LHMV §4)" at bounding box center [878, 512] width 182 height 34
drag, startPoint x: 838, startPoint y: 521, endPoint x: 800, endPoint y: 528, distance: 38.6
click at [800, 528] on p "Allgemeine Hygieneschulung (nach LHMV §4)" at bounding box center [878, 512] width 182 height 34
click at [826, 532] on div "Begonnen" at bounding box center [825, 543] width 76 height 22
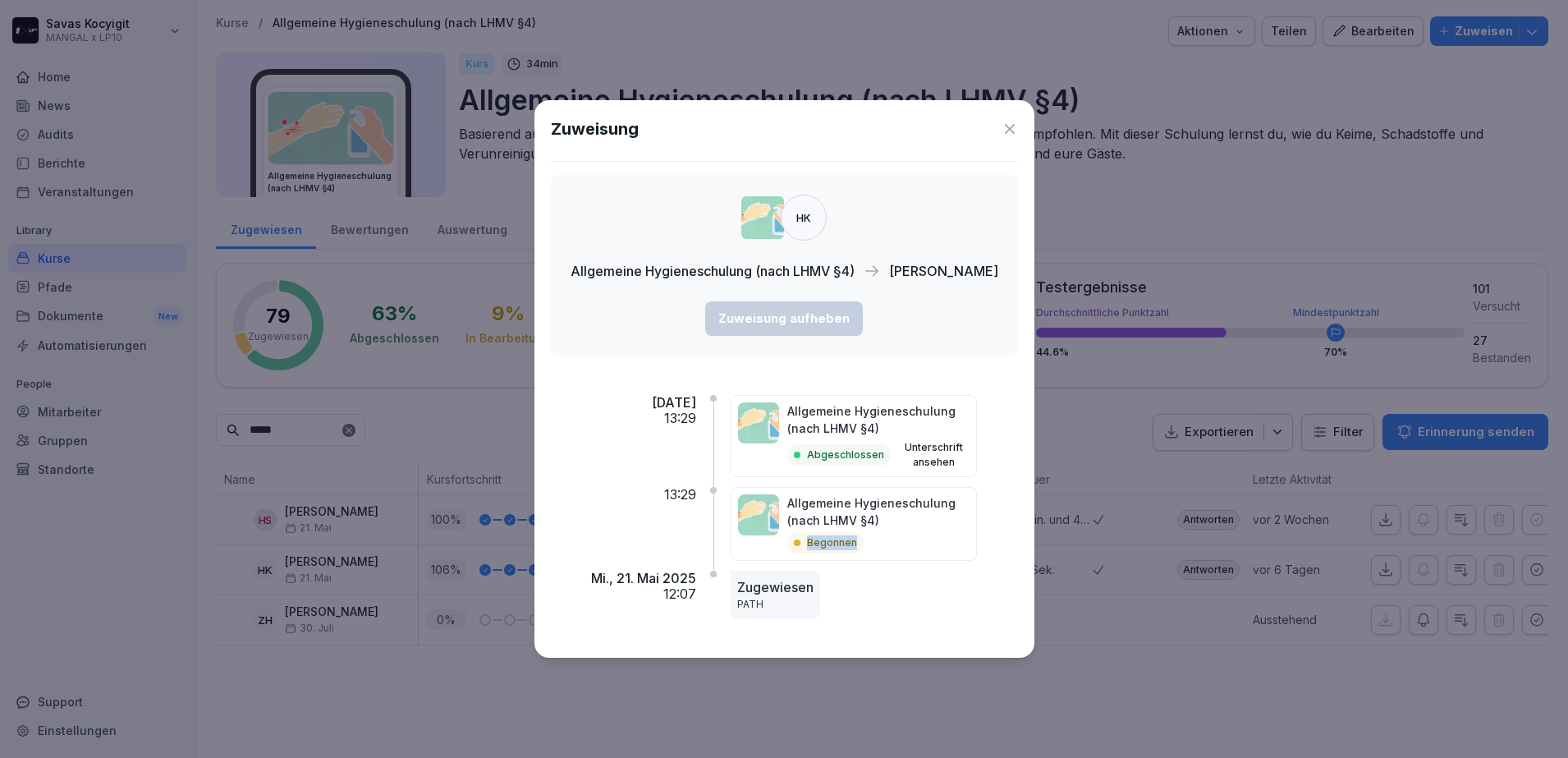
click at [826, 532] on div "Begonnen" at bounding box center [825, 543] width 76 height 22
drag, startPoint x: 825, startPoint y: 532, endPoint x: 808, endPoint y: 514, distance: 24.8
click at [808, 514] on p "Allgemeine Hygieneschulung (nach LHMV §4)" at bounding box center [878, 512] width 182 height 34
click at [769, 594] on p "Zugewiesen" at bounding box center [775, 587] width 76 height 20
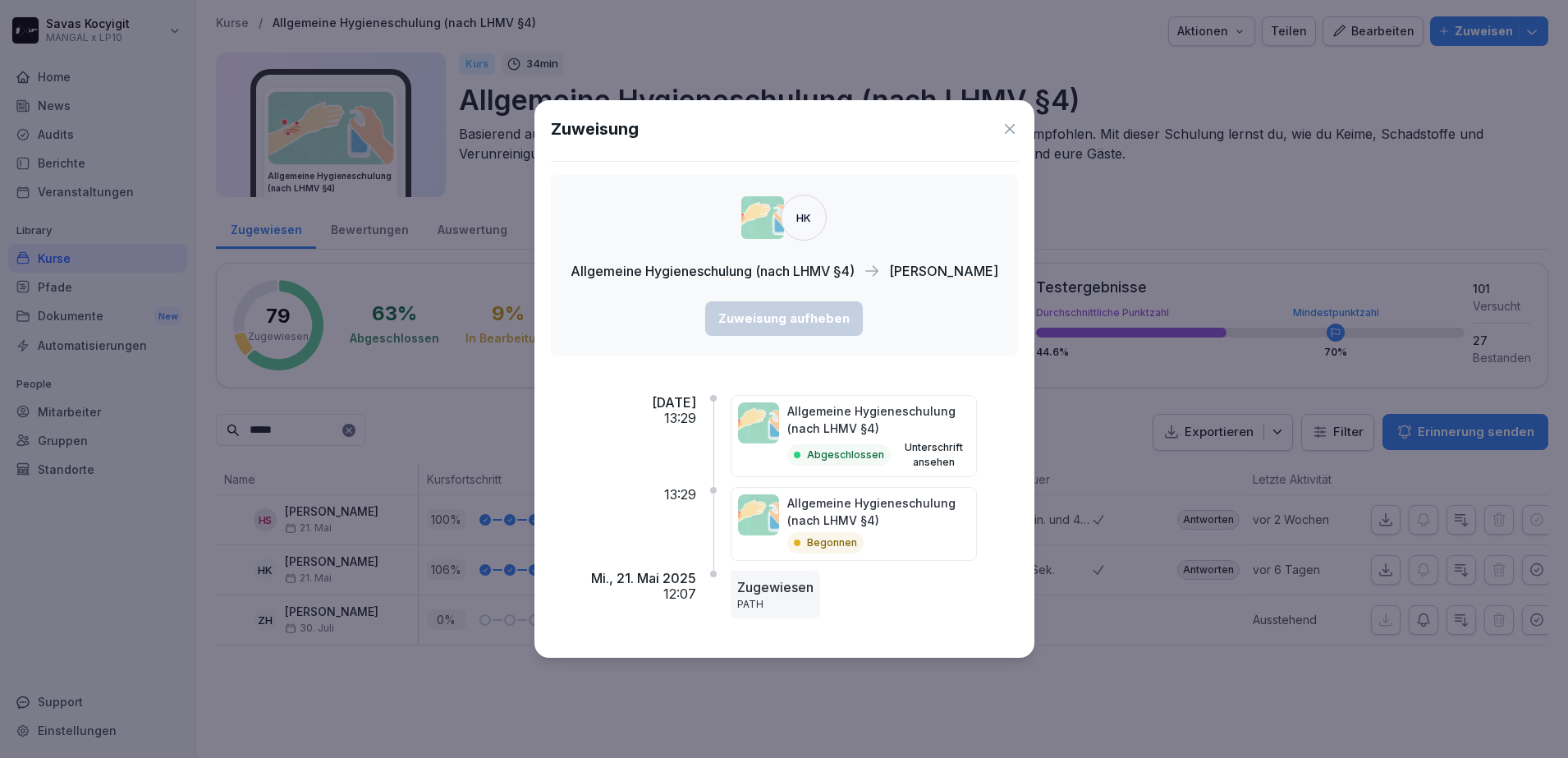
drag, startPoint x: 769, startPoint y: 594, endPoint x: 766, endPoint y: 602, distance: 8.5
click at [766, 602] on p "PATH" at bounding box center [775, 604] width 76 height 14
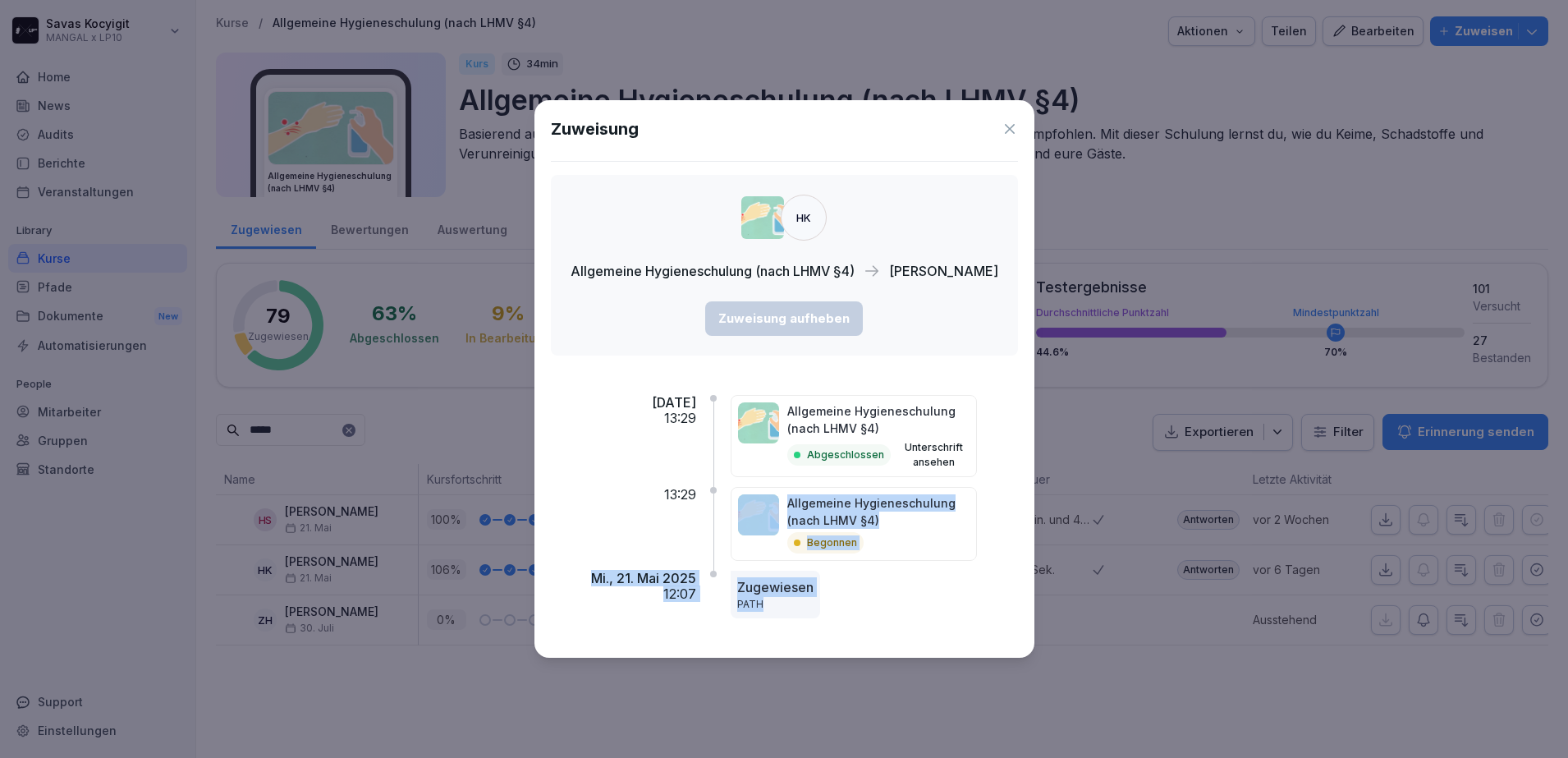
drag, startPoint x: 780, startPoint y: 602, endPoint x: 729, endPoint y: 553, distance: 70.7
click at [729, 553] on div "[DATE] 13:29 Allgemeine Hygieneschulung (nach LHMV §4) Abgeschlossen Unterschri…" at bounding box center [784, 505] width 467 height 272
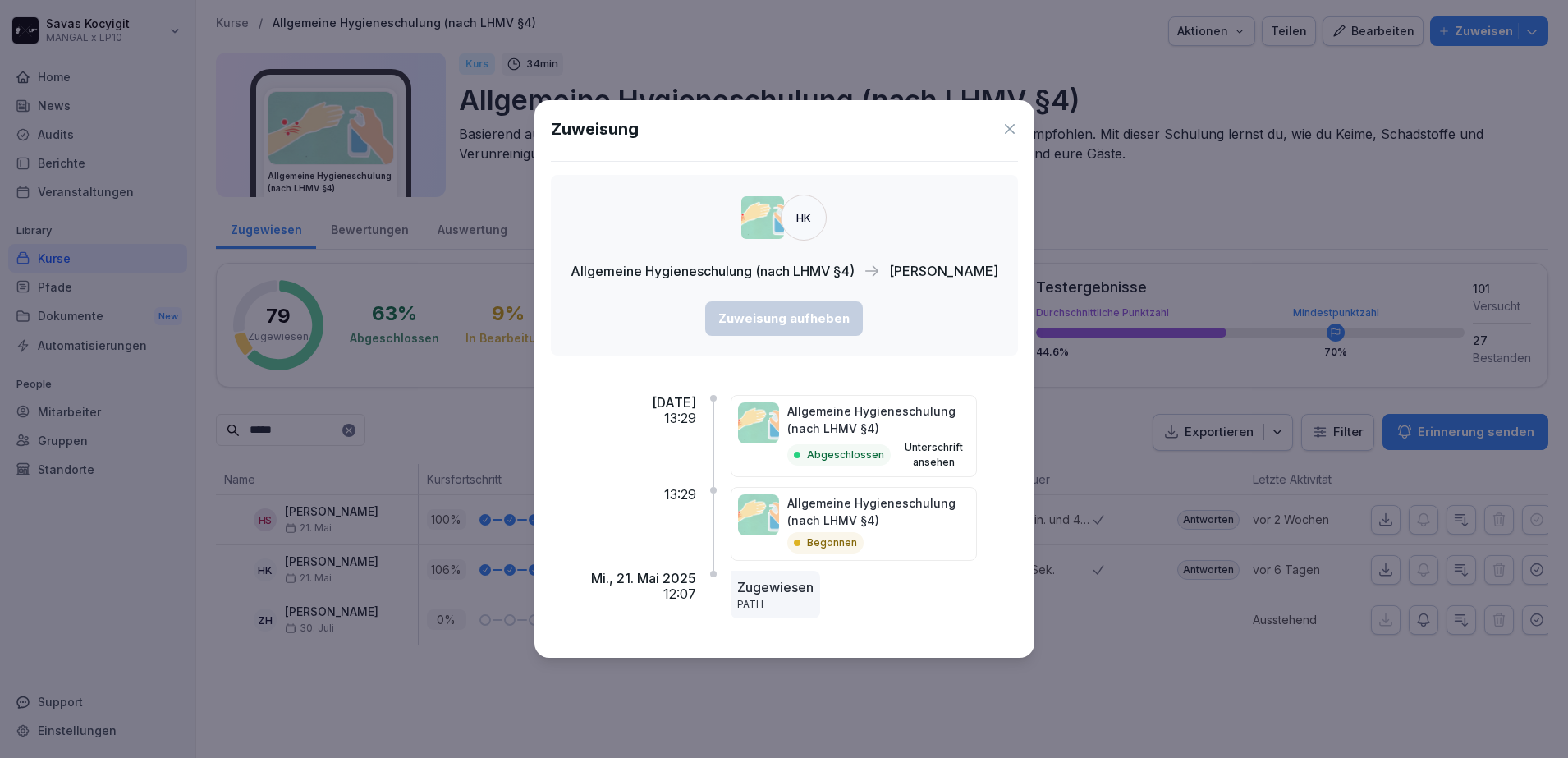
click at [1004, 133] on icon at bounding box center [1009, 129] width 16 height 16
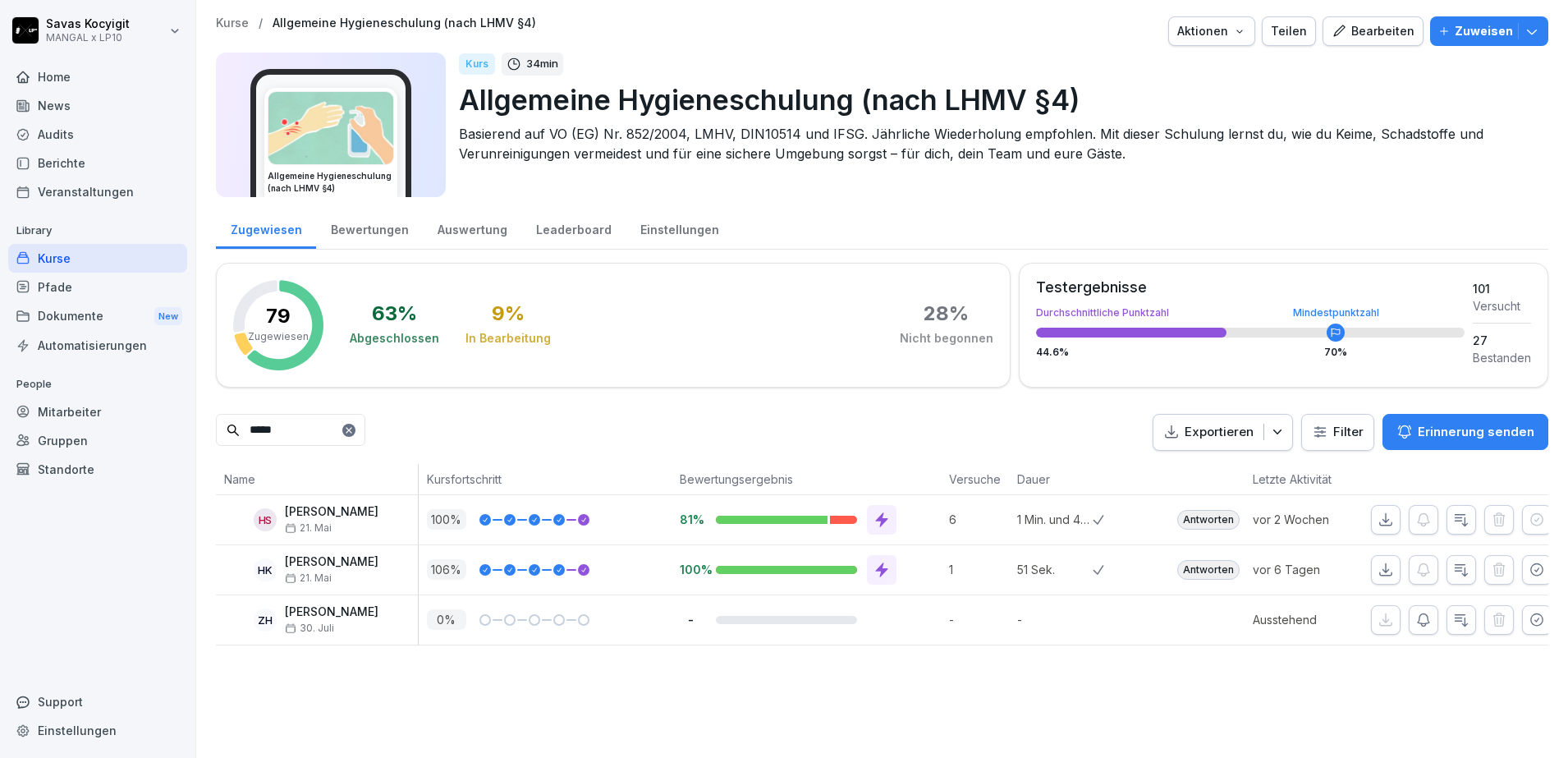
click at [92, 74] on div "Home" at bounding box center [98, 77] width 179 height 29
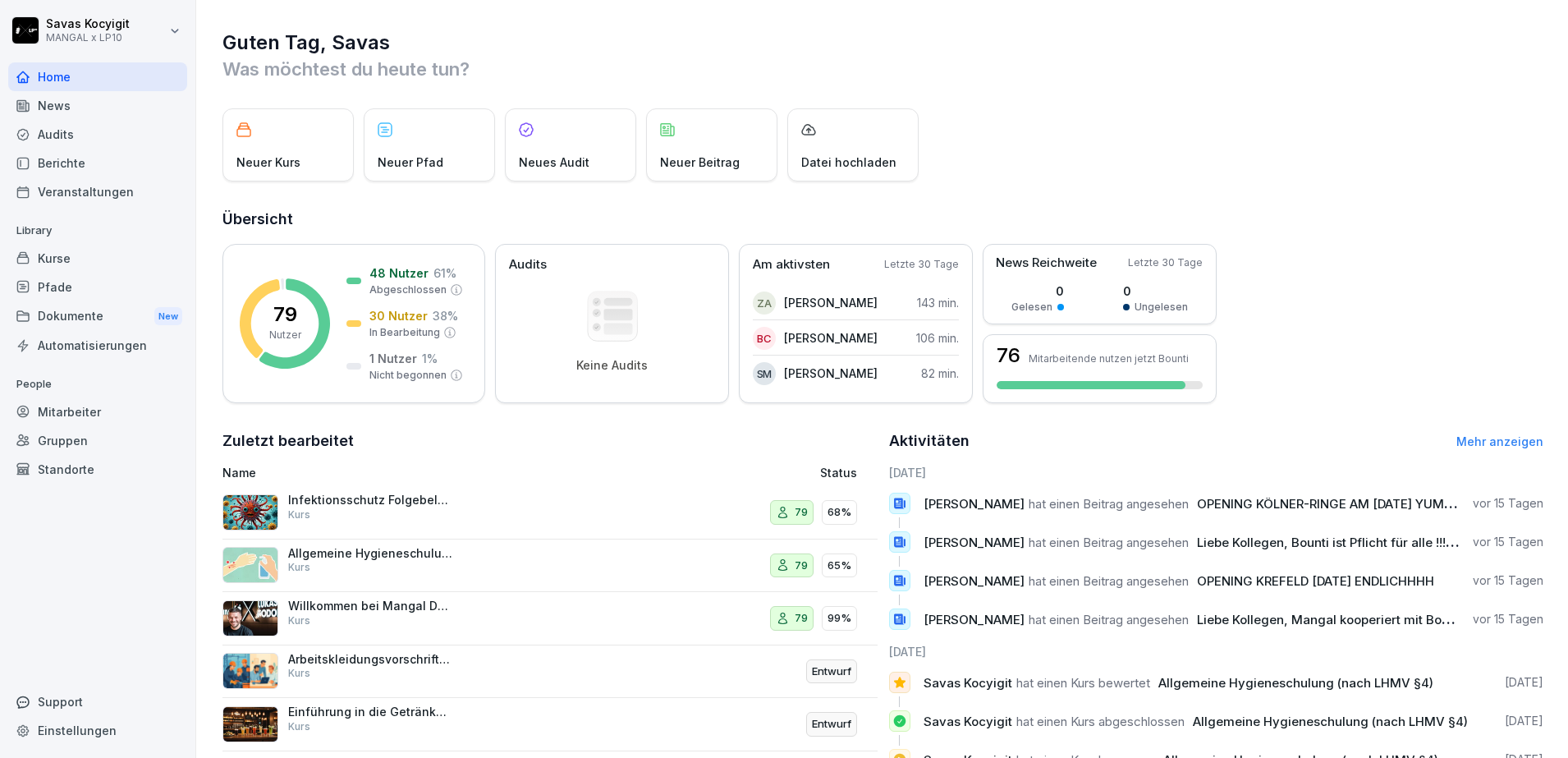
click at [80, 284] on div "Pfade" at bounding box center [98, 287] width 179 height 29
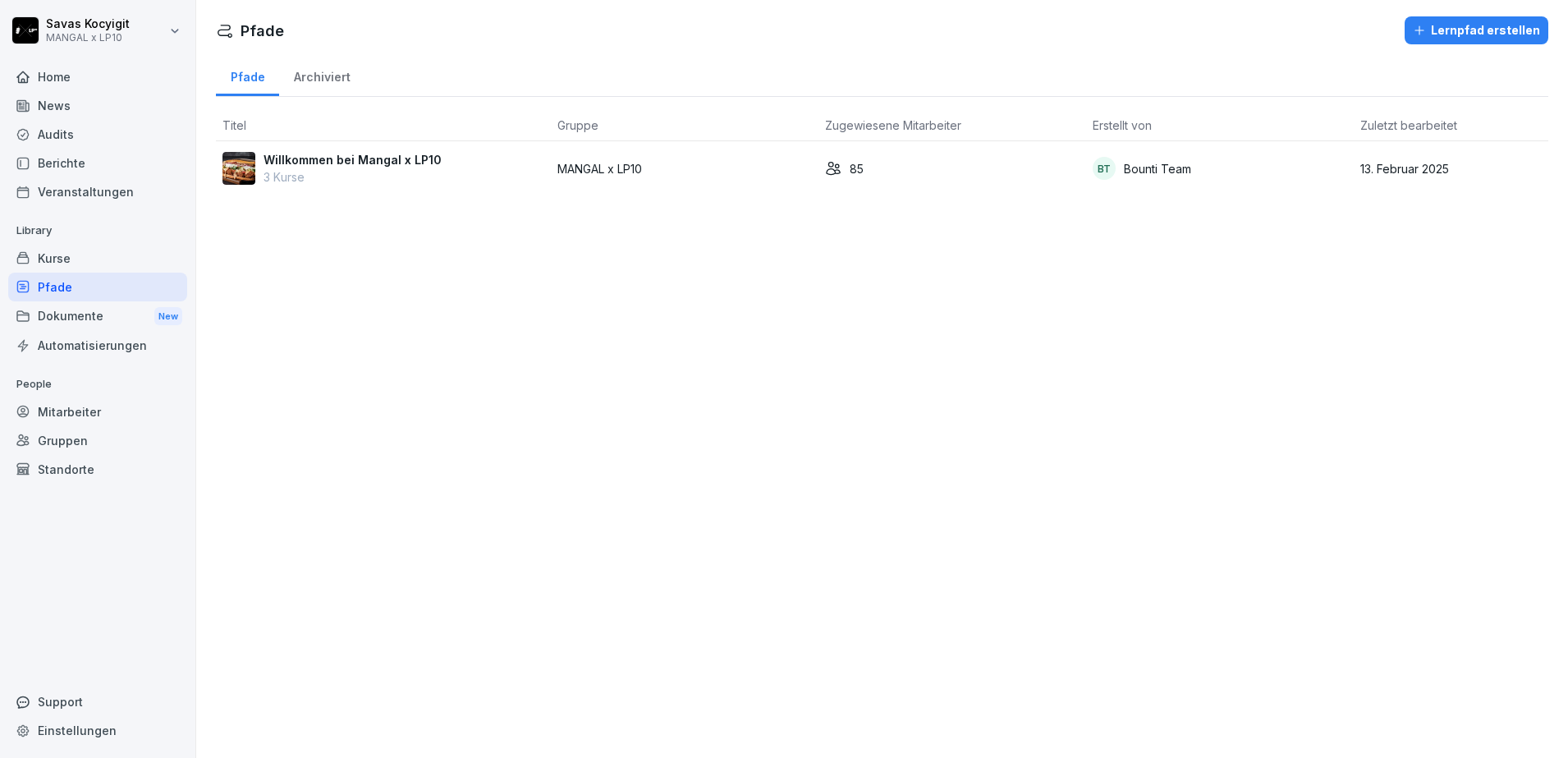
click at [76, 317] on div "Dokumente New" at bounding box center [98, 316] width 179 height 30
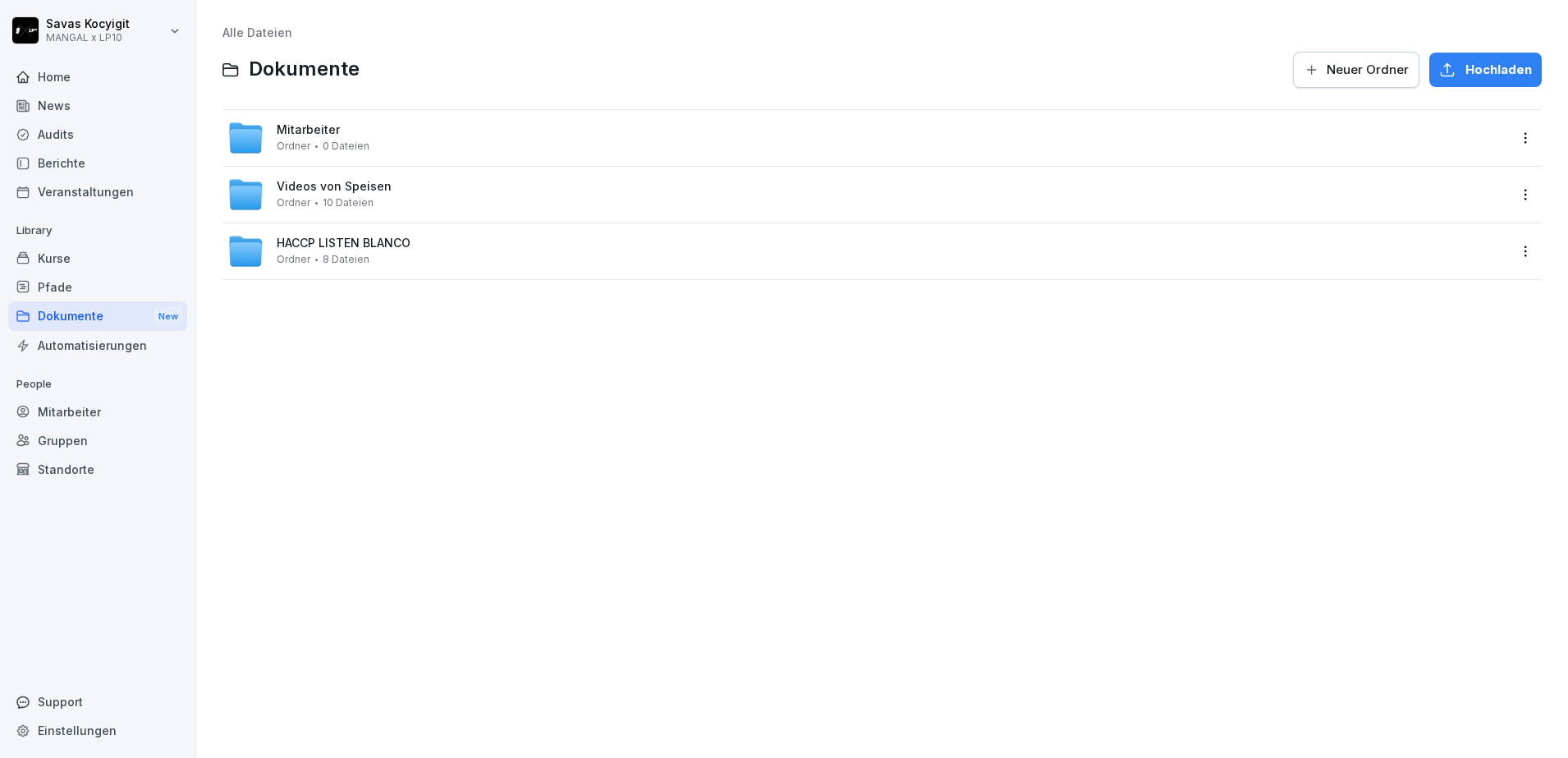
click at [281, 180] on span "Videos von Speisen" at bounding box center [334, 187] width 115 height 14
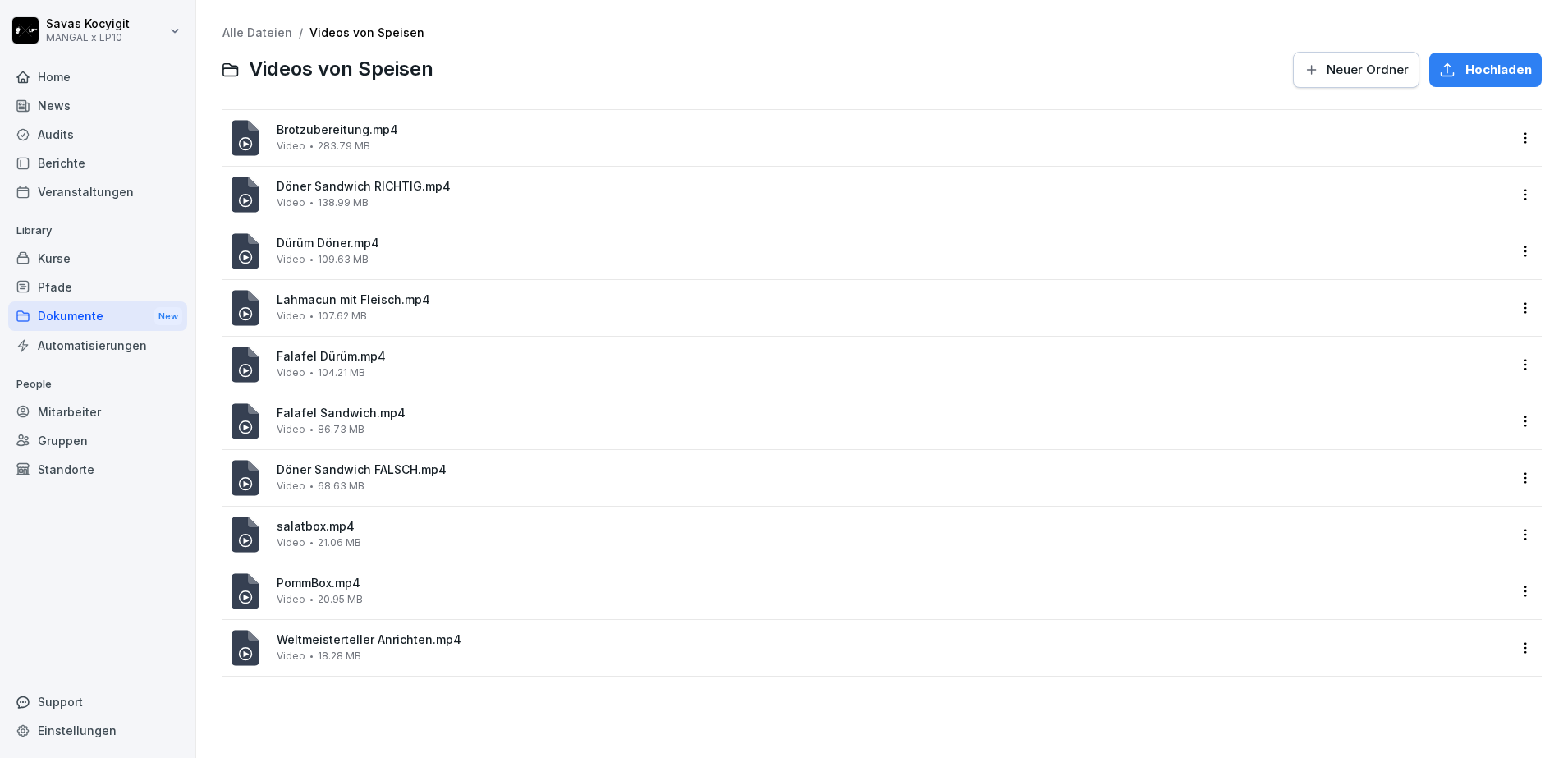
click at [99, 352] on div "Automatisierungen" at bounding box center [98, 345] width 179 height 29
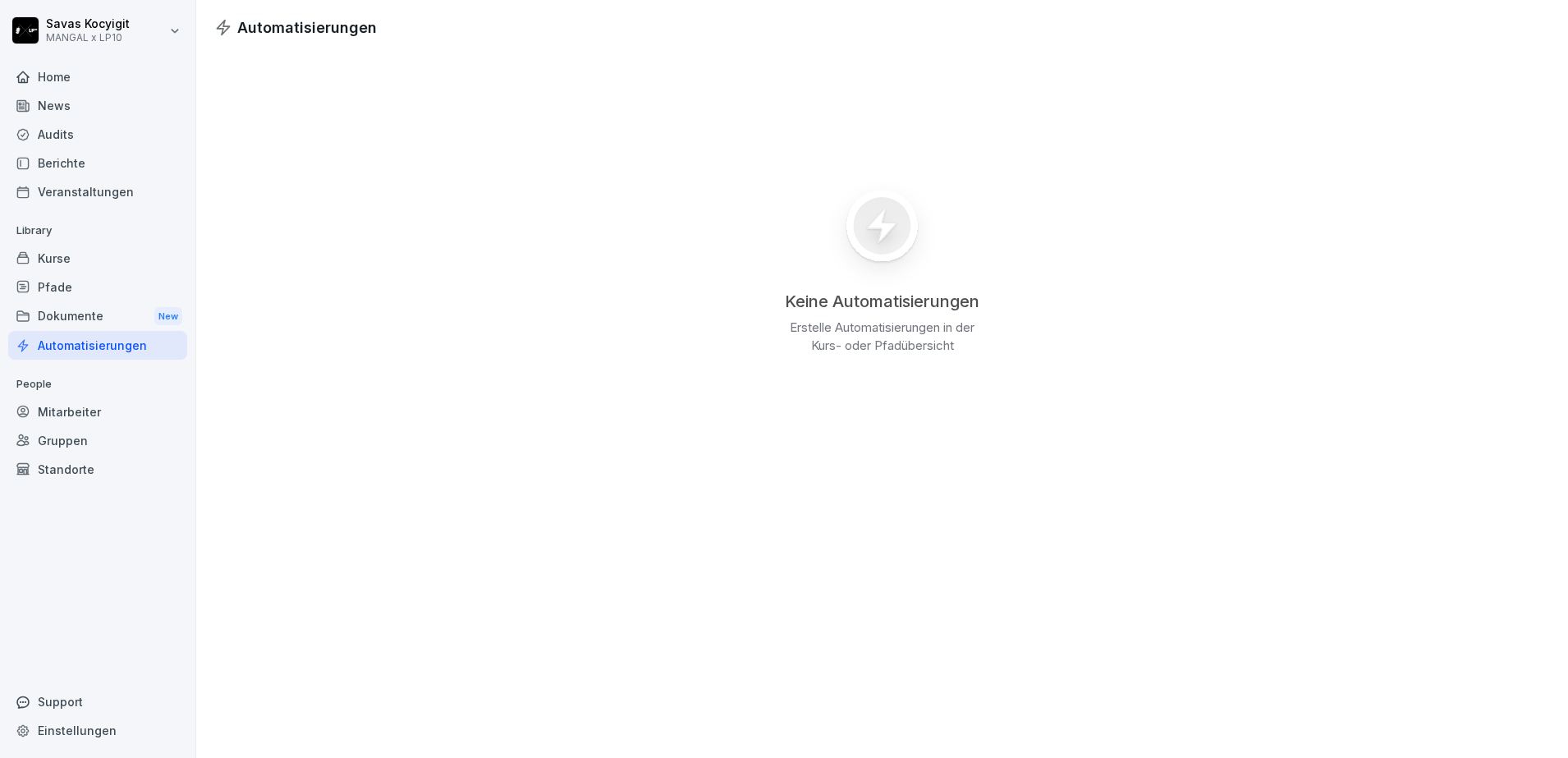
click at [56, 261] on div "Kurse" at bounding box center [98, 258] width 179 height 29
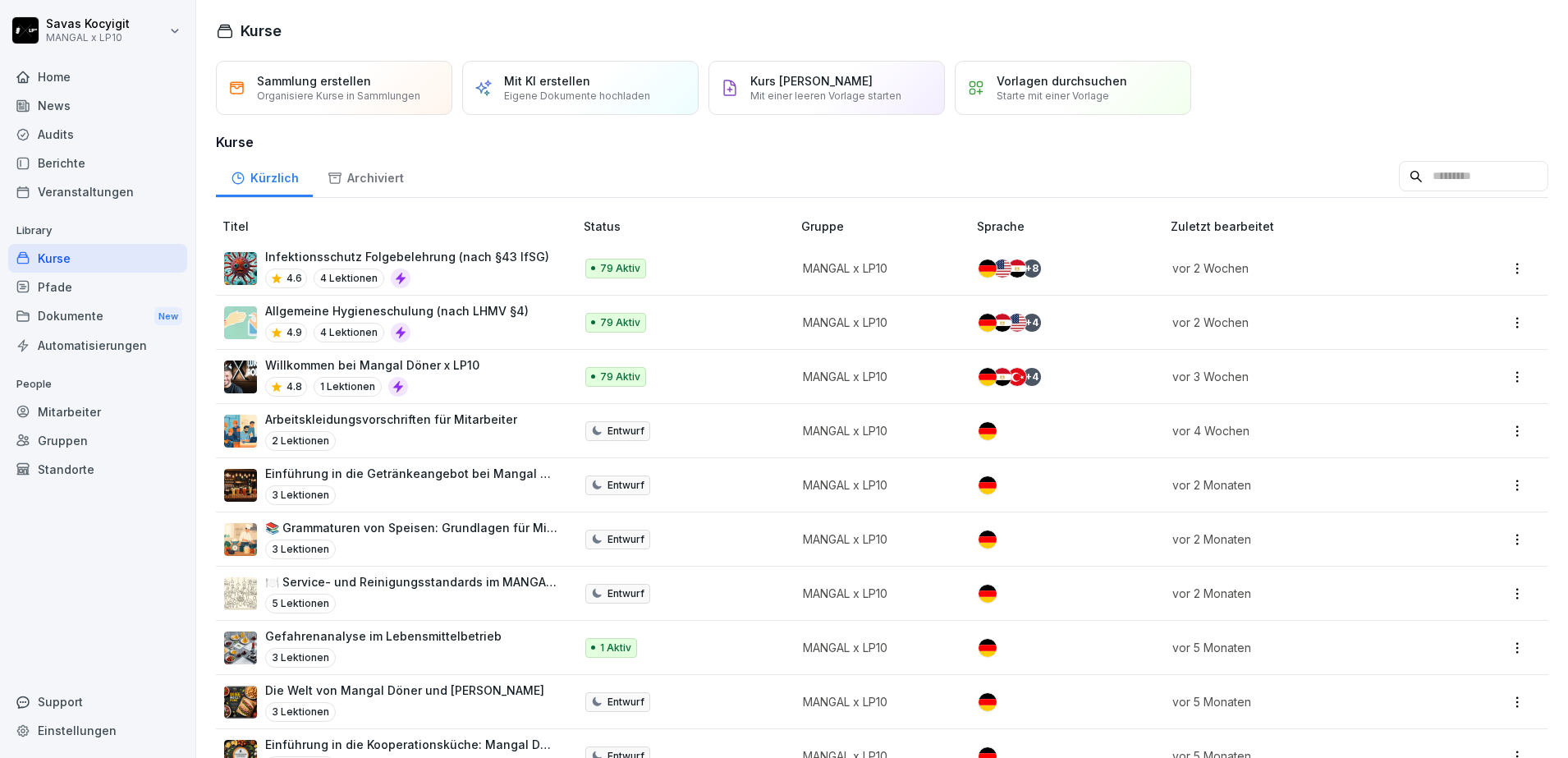
click at [96, 78] on div "Home" at bounding box center [98, 77] width 179 height 29
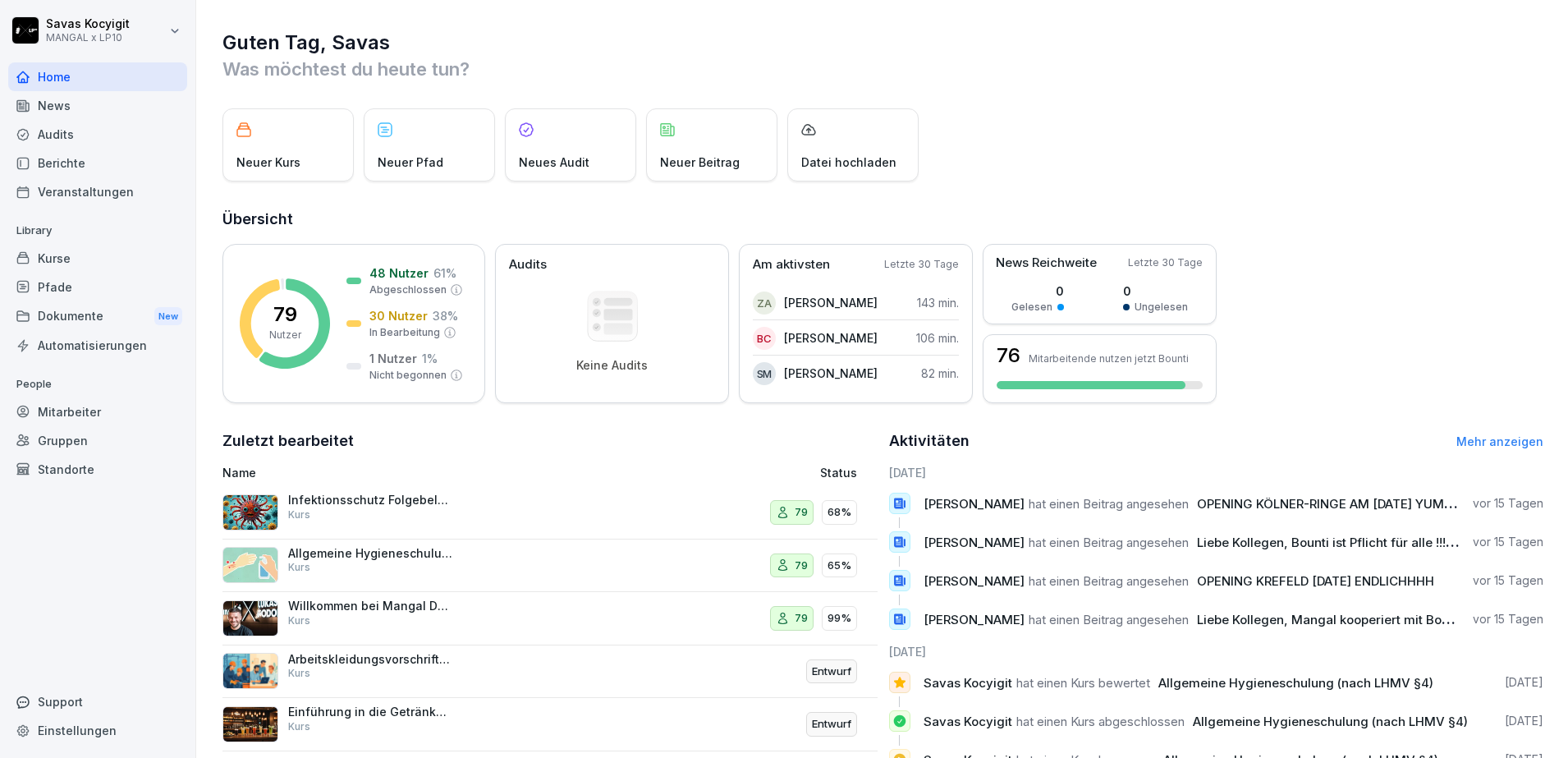
click at [1505, 445] on link "Mehr anzeigen" at bounding box center [1499, 442] width 87 height 14
